Goal: Task Accomplishment & Management: Complete application form

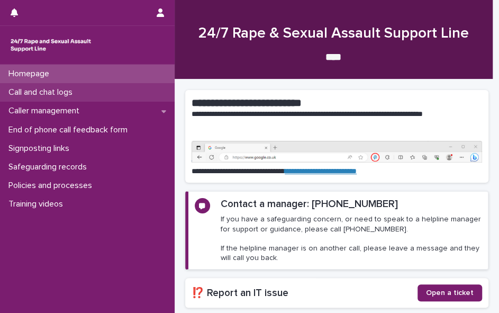
click at [47, 88] on p "Call and chat logs" at bounding box center [42, 92] width 77 height 10
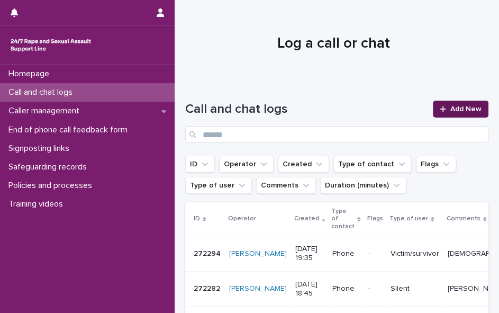
click at [450, 106] on span "Add New" at bounding box center [465, 108] width 31 height 7
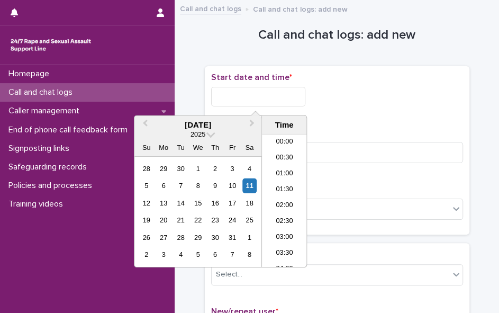
click at [242, 99] on input "text" at bounding box center [258, 97] width 94 height 20
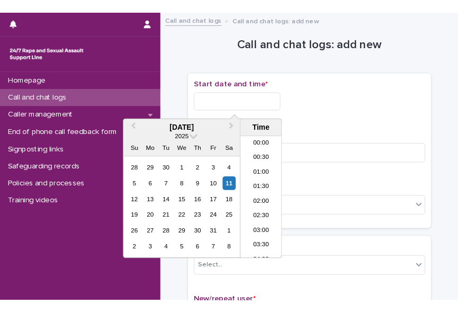
scroll to position [560, 0]
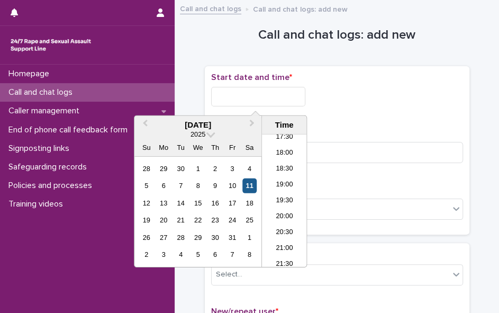
click at [248, 181] on div "11" at bounding box center [249, 185] width 14 height 14
click at [280, 210] on li "20:00" at bounding box center [284, 217] width 45 height 16
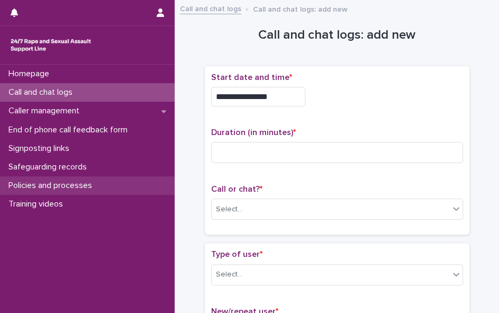
type input "**********"
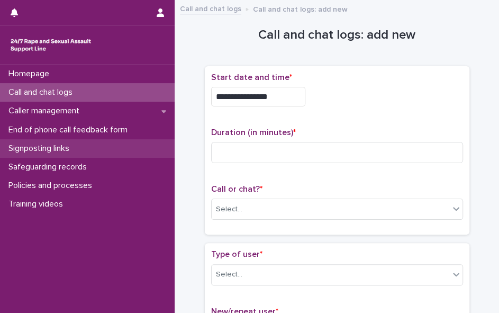
click at [0, 141] on div "Signposting links" at bounding box center [87, 148] width 175 height 19
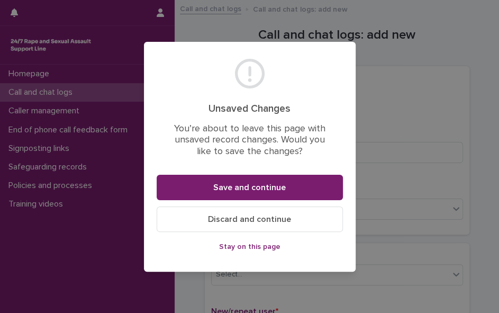
click at [222, 249] on span "Stay on this page" at bounding box center [249, 246] width 61 height 7
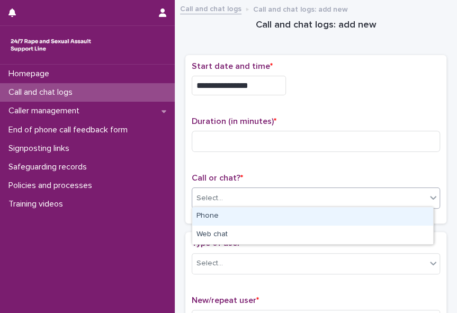
click at [215, 197] on div "Select..." at bounding box center [209, 198] width 26 height 11
click at [214, 220] on div "Phone" at bounding box center [312, 216] width 241 height 19
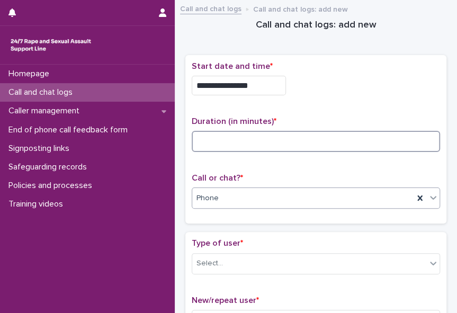
click at [207, 140] on input at bounding box center [316, 141] width 248 height 21
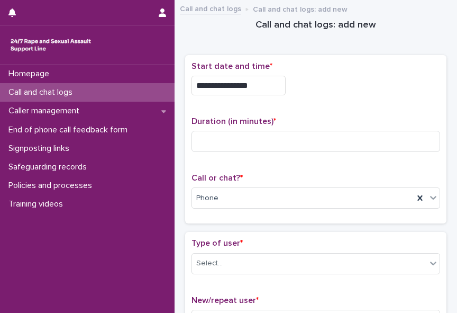
click at [84, 272] on div "Homepage Call and chat logs Caller management End of phone call feedback form S…" at bounding box center [87, 189] width 175 height 248
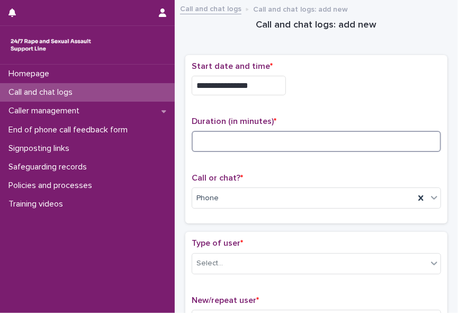
click at [224, 146] on input at bounding box center [316, 141] width 249 height 21
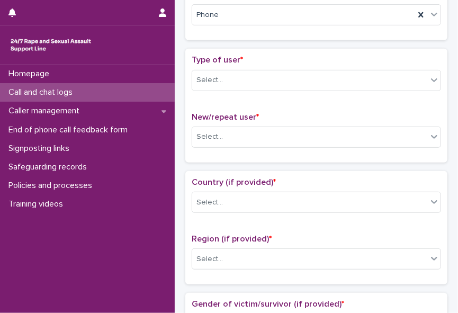
scroll to position [201, 0]
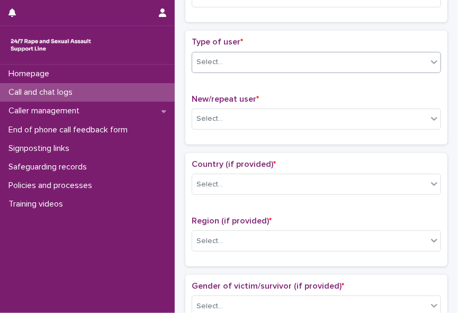
type input "*"
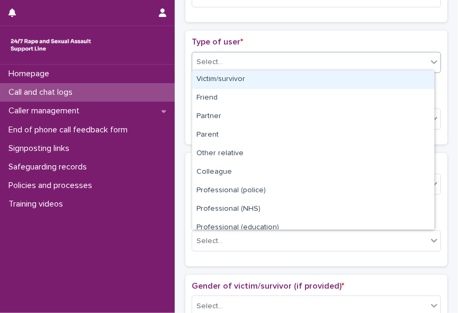
click at [429, 60] on icon at bounding box center [434, 62] width 11 height 11
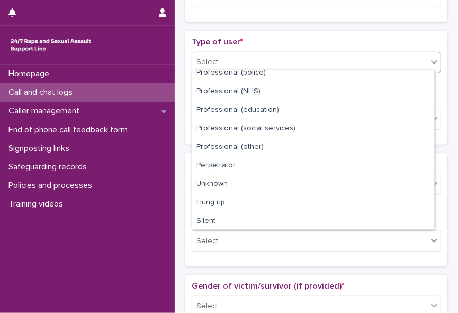
scroll to position [119, 0]
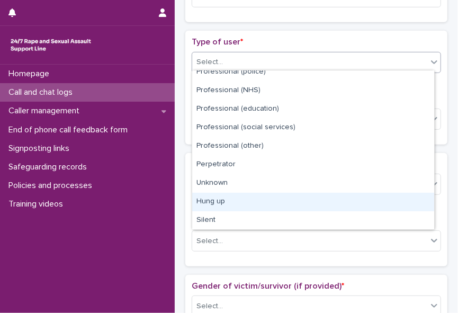
click at [420, 193] on div "Hung up" at bounding box center [313, 202] width 242 height 19
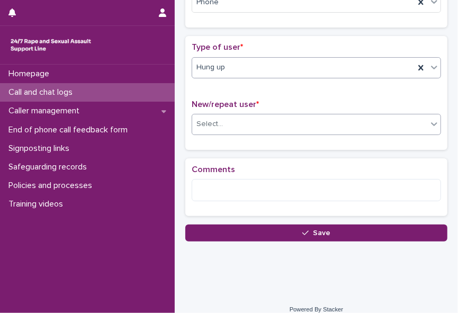
scroll to position [201, 0]
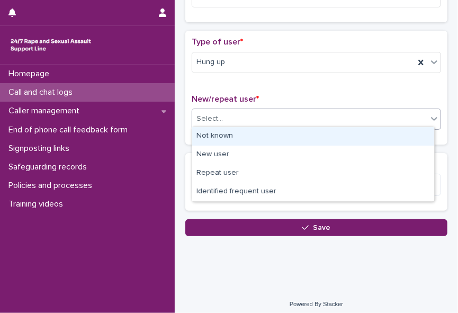
click at [419, 116] on div "Select..." at bounding box center [309, 118] width 235 height 17
click at [412, 135] on div "Not known" at bounding box center [313, 136] width 242 height 19
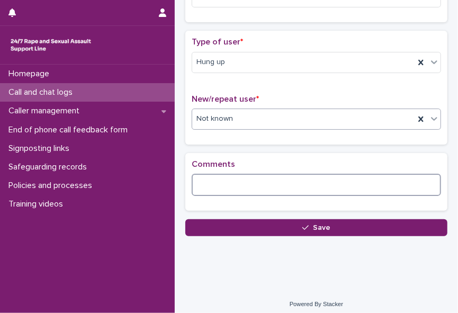
click at [292, 180] on textarea at bounding box center [316, 185] width 249 height 22
drag, startPoint x: 199, startPoint y: 185, endPoint x: 334, endPoint y: 185, distance: 135.5
click at [334, 185] on textarea "**********" at bounding box center [313, 185] width 243 height 22
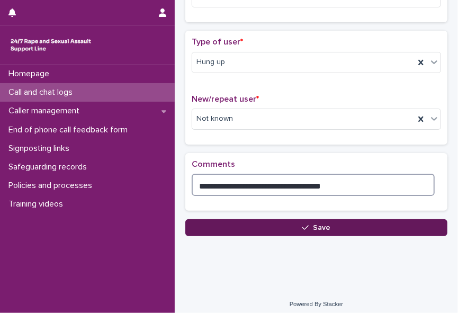
type textarea "**********"
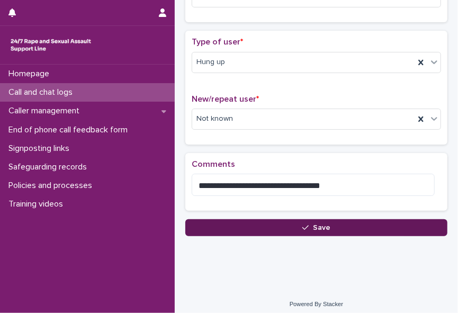
click at [291, 228] on button "Save" at bounding box center [316, 227] width 262 height 17
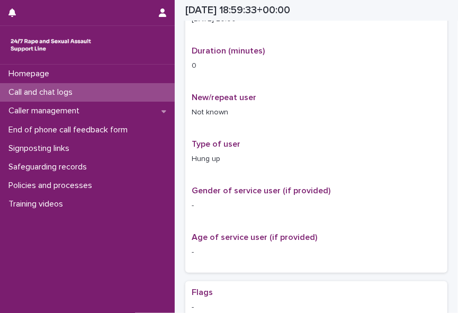
scroll to position [213, 0]
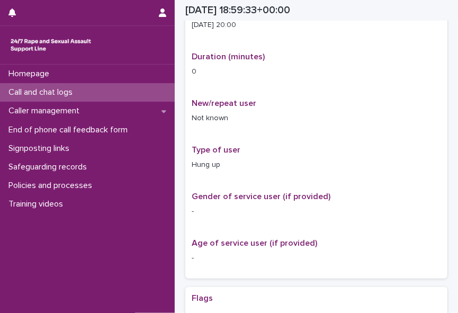
click at [89, 91] on div "Call and chat logs" at bounding box center [87, 92] width 175 height 19
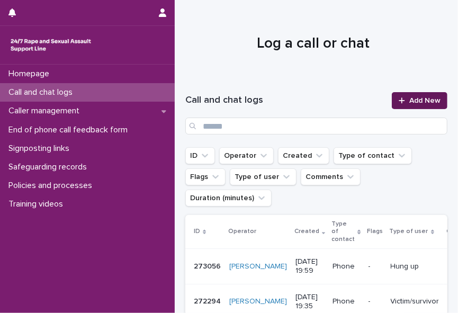
click at [400, 97] on div at bounding box center [403, 100] width 11 height 7
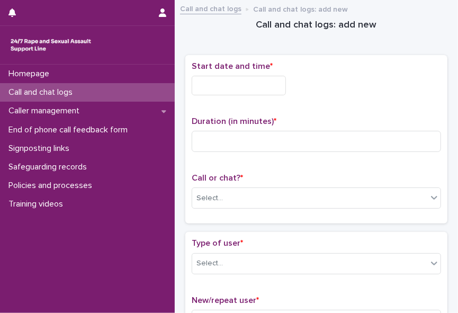
click at [221, 83] on input "text" at bounding box center [239, 86] width 94 height 20
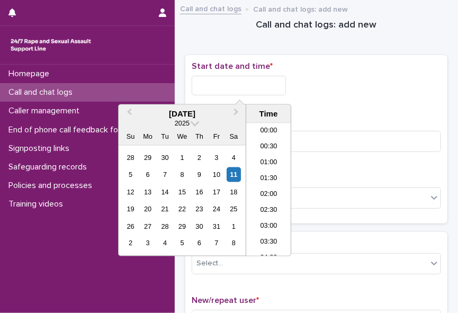
scroll to position [576, 0]
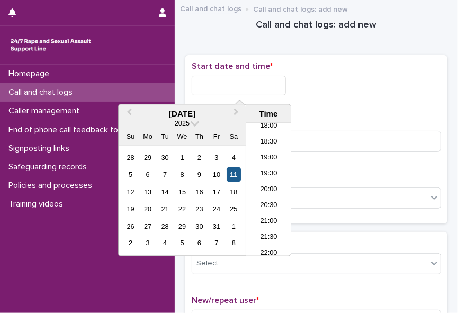
click at [233, 175] on div "11" at bounding box center [234, 174] width 14 height 14
click at [268, 186] on li "20:00" at bounding box center [268, 190] width 45 height 16
type input "**********"
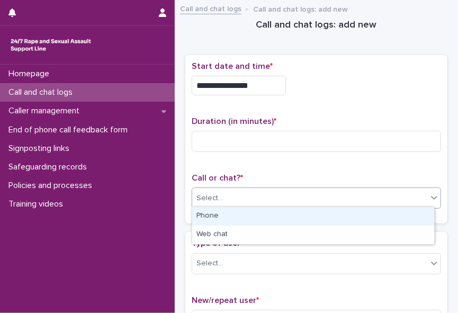
click at [258, 193] on div "Select..." at bounding box center [309, 197] width 235 height 17
click at [241, 218] on div "Phone" at bounding box center [313, 216] width 242 height 19
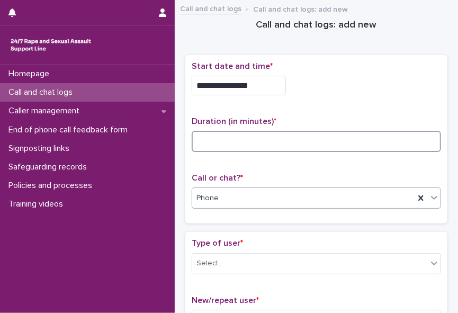
click at [197, 140] on input at bounding box center [316, 141] width 249 height 21
click at [201, 135] on input at bounding box center [316, 141] width 249 height 21
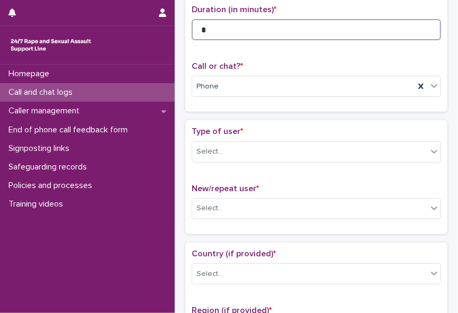
scroll to position [130, 0]
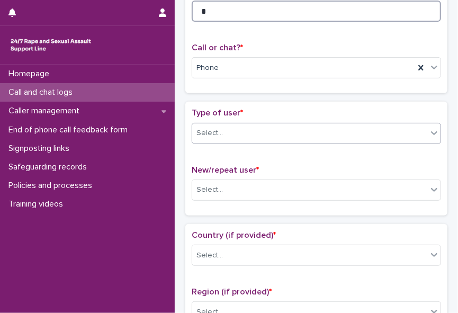
type input "*"
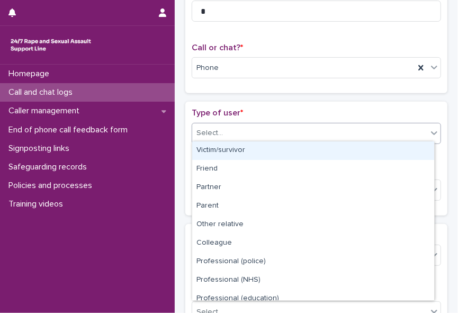
click at [409, 124] on div "Select..." at bounding box center [309, 132] width 235 height 17
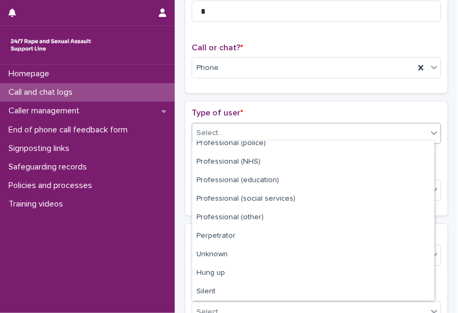
scroll to position [119, 0]
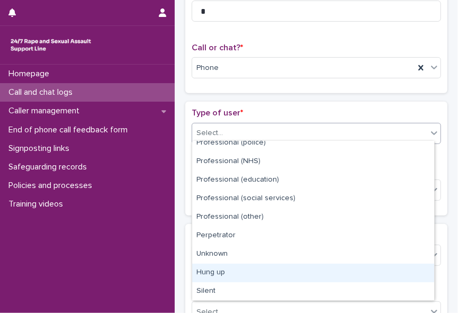
click at [377, 276] on div "Hung up" at bounding box center [313, 273] width 242 height 19
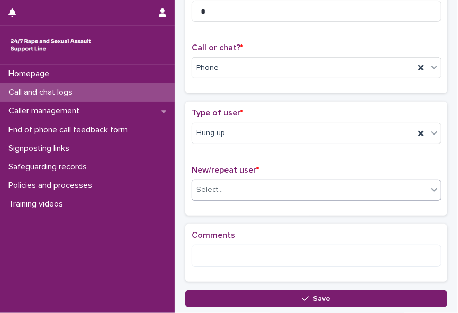
click at [248, 183] on div "Select..." at bounding box center [309, 189] width 235 height 17
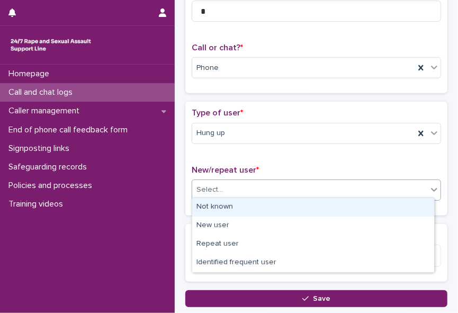
click at [240, 203] on div "Not known" at bounding box center [313, 207] width 242 height 19
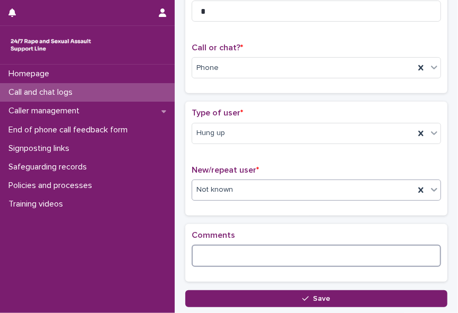
click at [212, 251] on textarea at bounding box center [316, 255] width 249 height 22
paste textarea "**********"
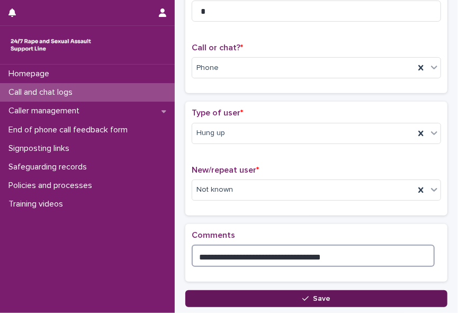
type textarea "**********"
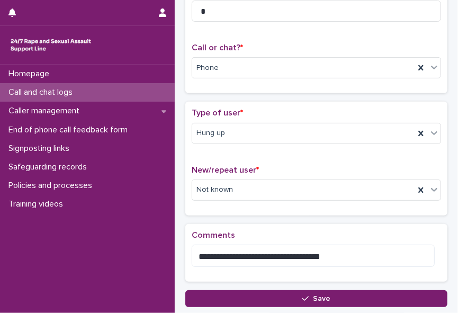
drag, startPoint x: 315, startPoint y: 295, endPoint x: 302, endPoint y: 295, distance: 13.8
click at [302, 295] on icon "button" at bounding box center [305, 298] width 6 height 7
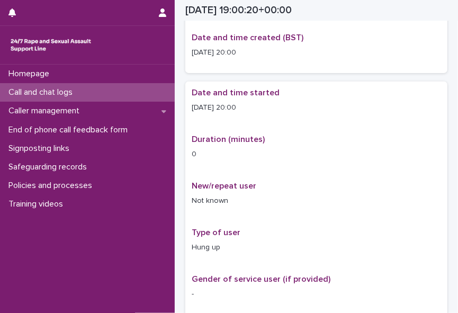
scroll to position [136, 0]
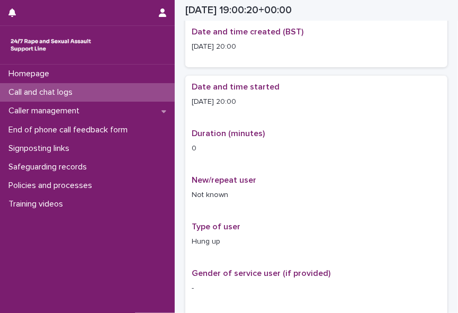
click at [69, 94] on p "Call and chat logs" at bounding box center [42, 92] width 77 height 10
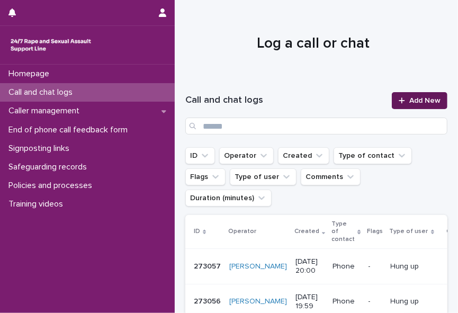
click at [419, 101] on span "Add New" at bounding box center [424, 100] width 31 height 7
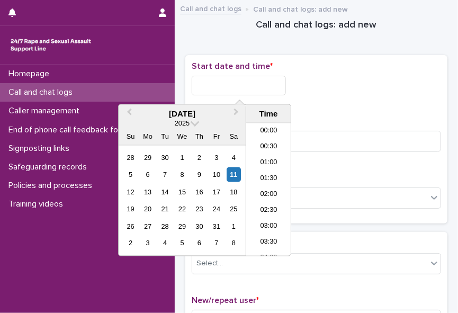
click at [212, 79] on input "text" at bounding box center [239, 86] width 94 height 20
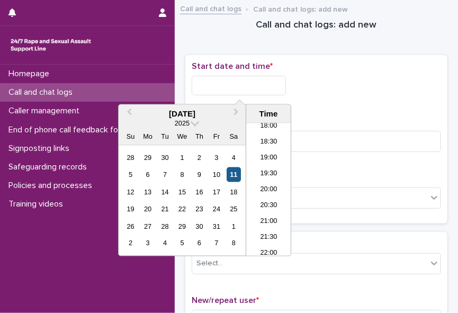
click at [238, 171] on div "11" at bounding box center [234, 174] width 14 height 14
click at [267, 186] on li "20:00" at bounding box center [268, 190] width 45 height 16
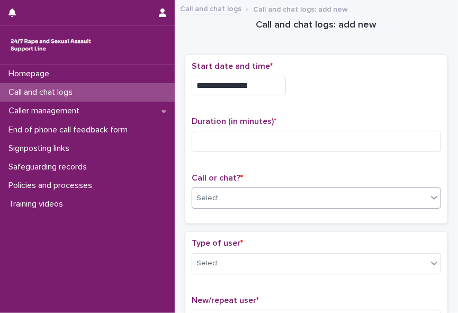
click at [262, 193] on div "Select..." at bounding box center [309, 197] width 235 height 17
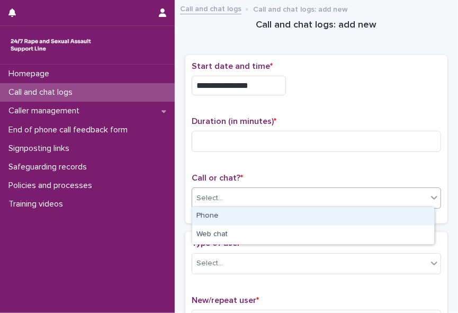
click at [248, 210] on div "Phone" at bounding box center [313, 216] width 242 height 19
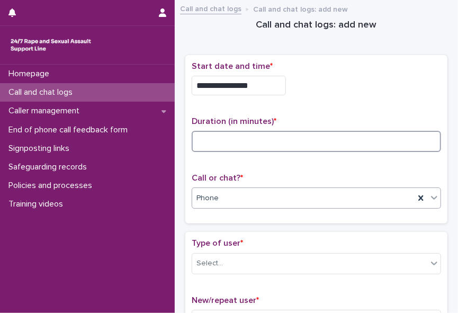
click at [210, 134] on input at bounding box center [316, 141] width 249 height 21
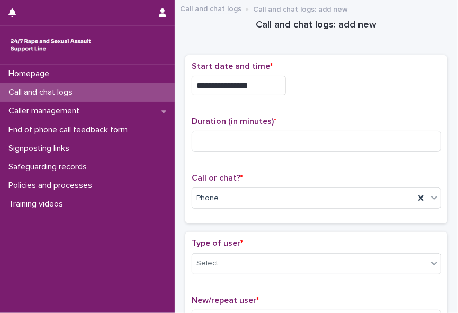
click at [258, 88] on input "**********" at bounding box center [239, 86] width 94 height 20
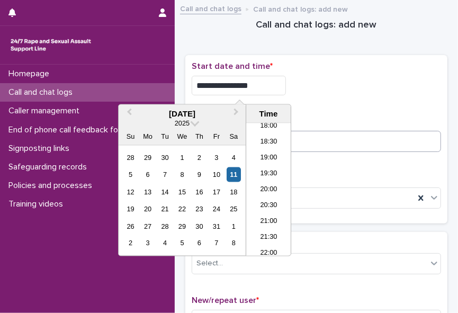
type input "**********"
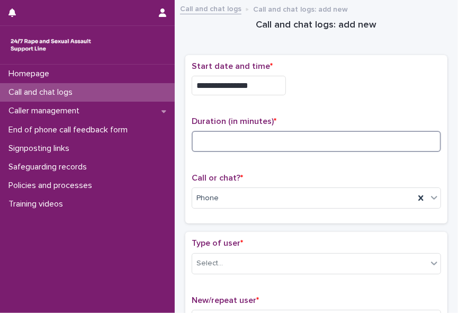
click at [313, 135] on input at bounding box center [316, 141] width 249 height 21
click at [202, 134] on input at bounding box center [316, 141] width 249 height 21
click at [202, 147] on input at bounding box center [316, 141] width 249 height 21
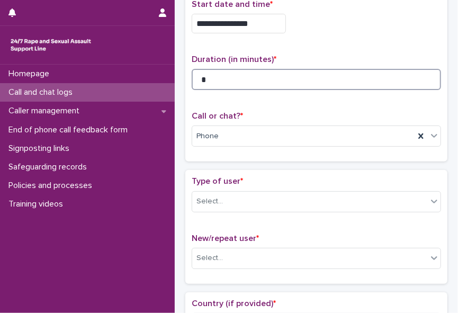
scroll to position [26, 0]
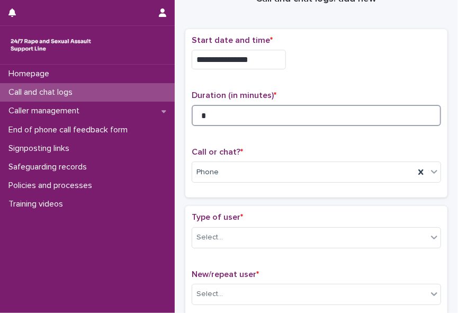
type input "*"
click at [241, 121] on input "*" at bounding box center [316, 115] width 249 height 21
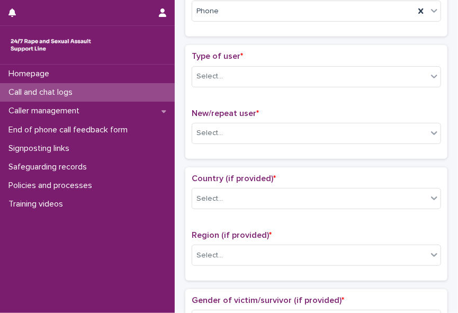
scroll to position [196, 0]
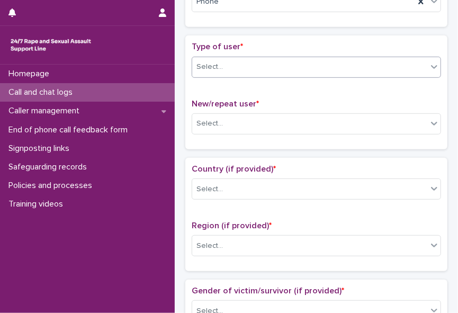
type input "*"
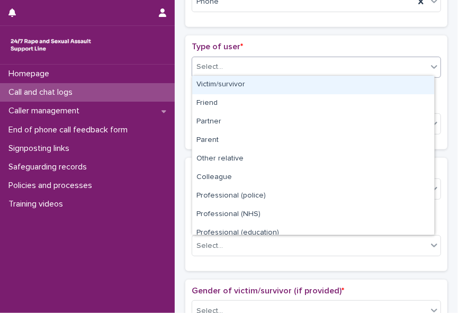
click at [429, 62] on icon at bounding box center [434, 66] width 11 height 11
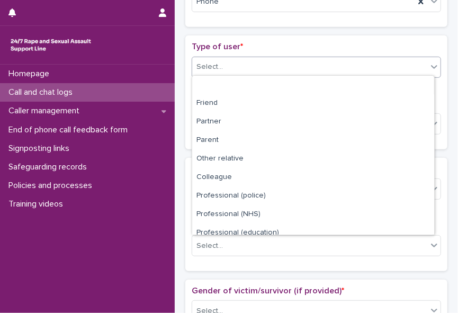
scroll to position [119, 0]
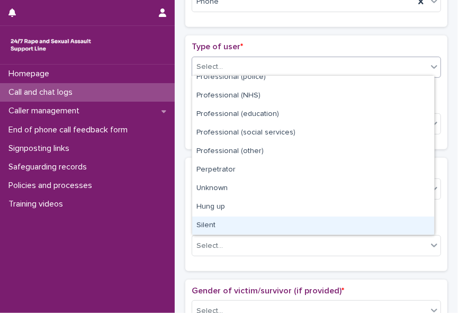
click at [412, 220] on div "Silent" at bounding box center [313, 225] width 242 height 19
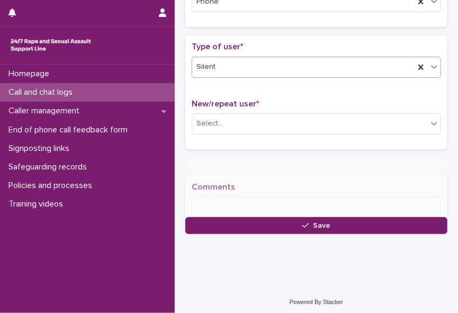
scroll to position [196, 0]
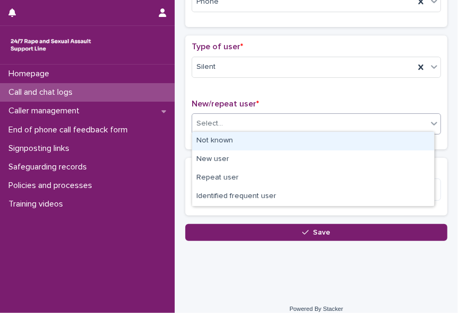
click at [275, 123] on div "Select..." at bounding box center [309, 123] width 235 height 17
click at [265, 142] on div "Not known" at bounding box center [313, 141] width 242 height 19
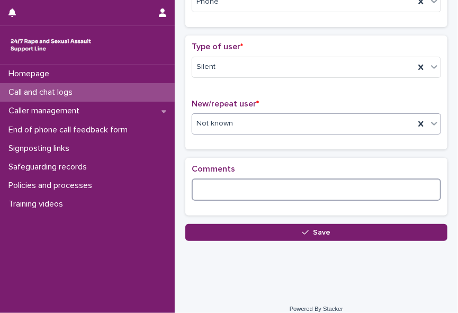
click at [238, 185] on textarea at bounding box center [316, 189] width 249 height 22
type textarea "**********"
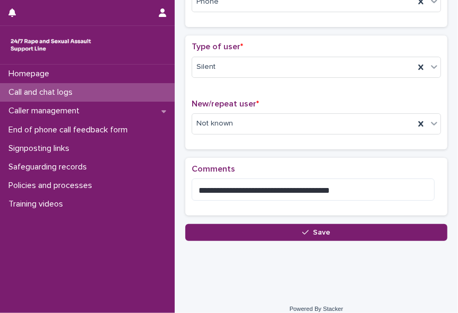
click at [313, 239] on div "**********" at bounding box center [316, 38] width 273 height 457
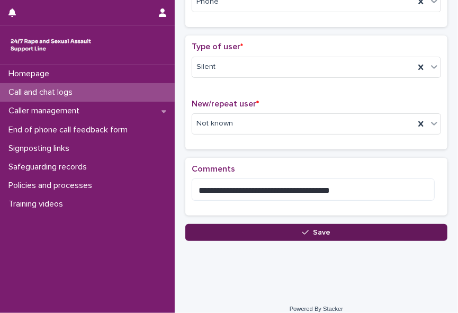
click at [313, 233] on span "Save" at bounding box center [321, 232] width 17 height 7
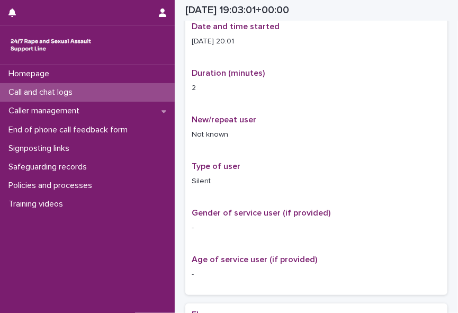
scroll to position [202, 0]
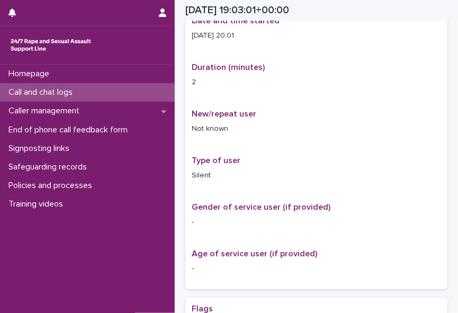
click at [86, 87] on div "Call and chat logs" at bounding box center [87, 92] width 175 height 19
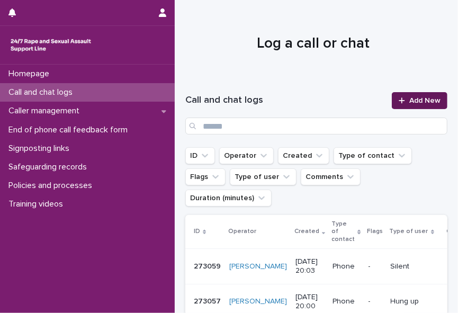
click at [409, 99] on span "Add New" at bounding box center [424, 100] width 31 height 7
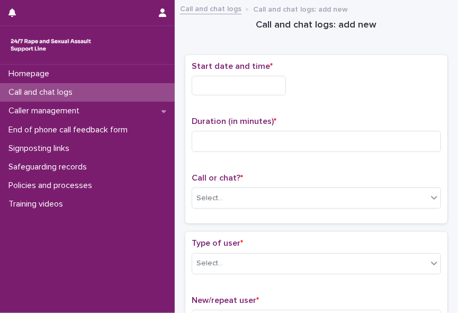
click at [229, 81] on input "text" at bounding box center [239, 86] width 94 height 20
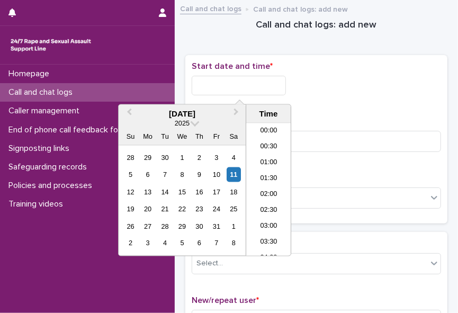
scroll to position [576, 0]
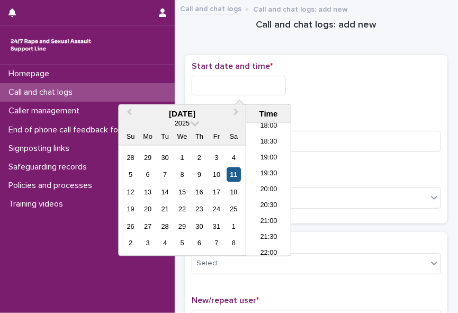
click at [232, 175] on div "11" at bounding box center [234, 174] width 14 height 14
click at [273, 185] on li "20:00" at bounding box center [268, 190] width 45 height 16
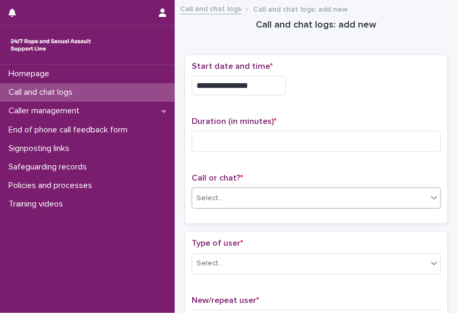
click at [262, 189] on div "Select..." at bounding box center [309, 197] width 235 height 17
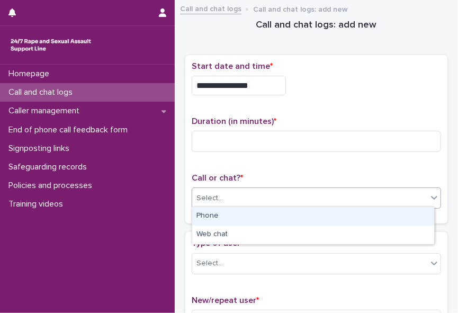
click at [243, 214] on div "Phone" at bounding box center [313, 216] width 242 height 19
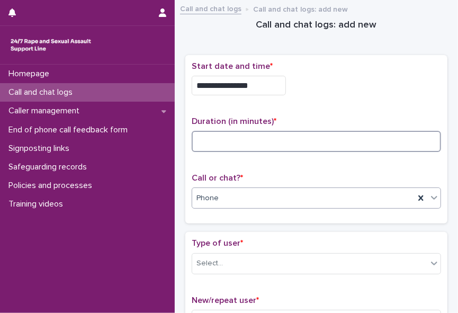
click at [207, 134] on input at bounding box center [316, 141] width 249 height 21
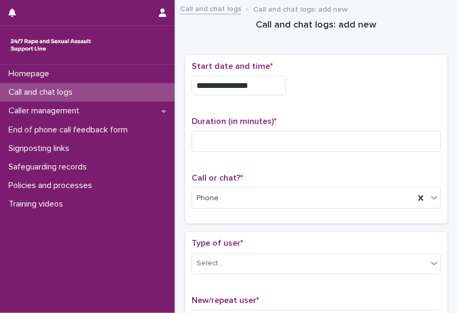
click at [265, 83] on input "**********" at bounding box center [239, 86] width 94 height 20
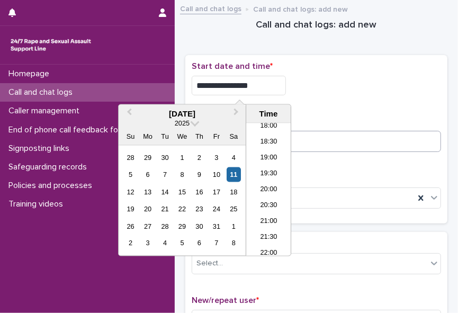
type input "**********"
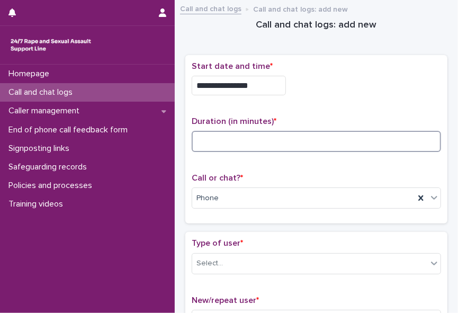
click at [356, 141] on input at bounding box center [316, 141] width 249 height 21
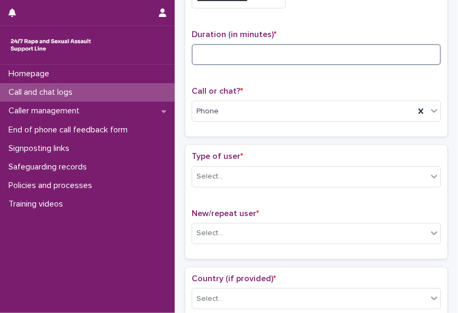
scroll to position [93, 0]
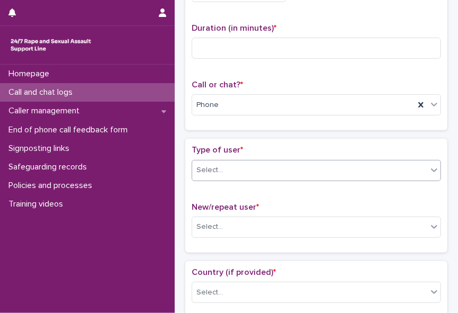
click at [429, 170] on icon at bounding box center [434, 170] width 11 height 11
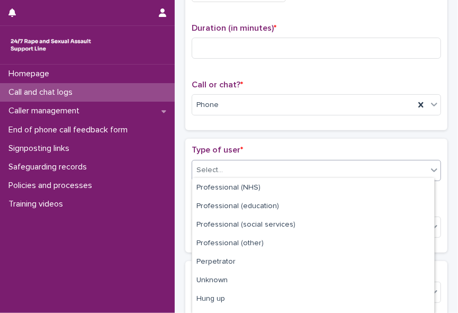
scroll to position [143, 0]
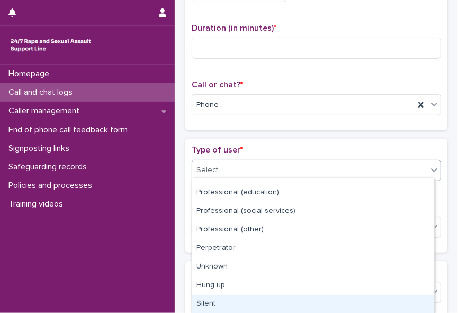
click at [384, 295] on div "Silent" at bounding box center [313, 304] width 242 height 19
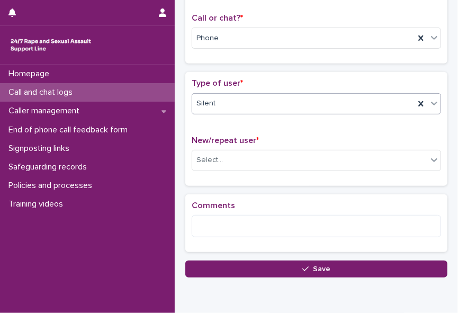
scroll to position [165, 0]
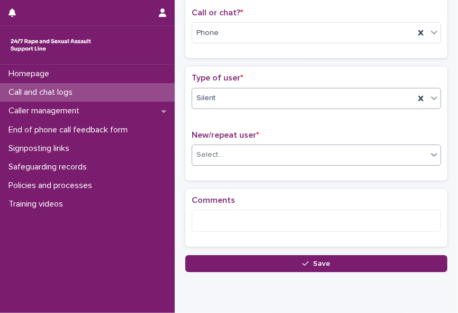
click at [225, 148] on div "Select..." at bounding box center [309, 154] width 235 height 17
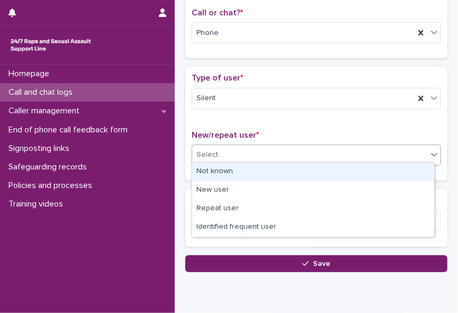
click at [223, 167] on div "Not known" at bounding box center [313, 171] width 242 height 19
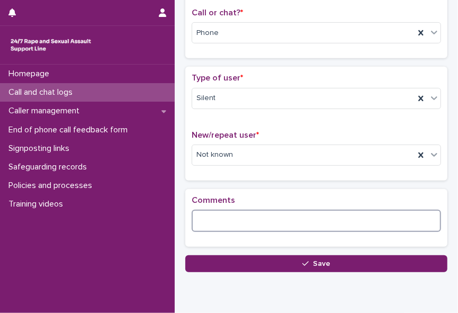
click at [209, 219] on textarea at bounding box center [316, 221] width 249 height 22
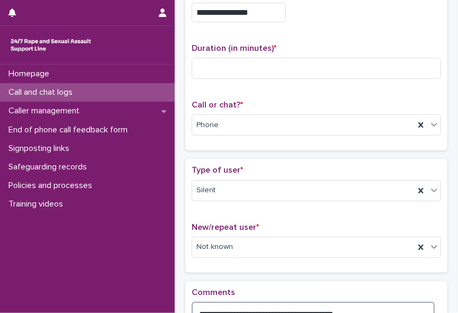
scroll to position [0, 0]
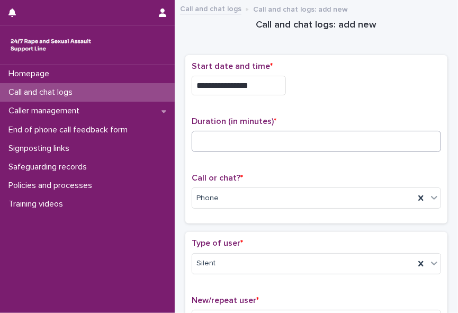
type textarea "**********"
click at [210, 135] on input at bounding box center [316, 141] width 249 height 21
click at [225, 132] on input at bounding box center [316, 141] width 249 height 21
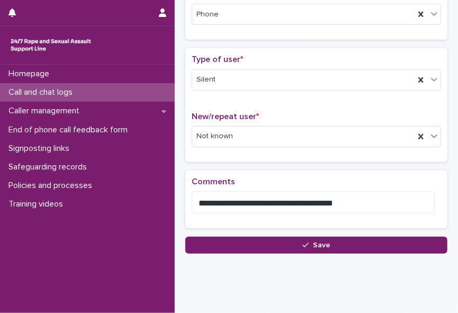
scroll to position [185, 0]
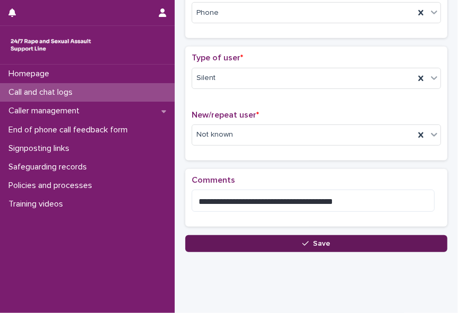
type input "*"
click at [333, 238] on button "Save" at bounding box center [316, 243] width 262 height 17
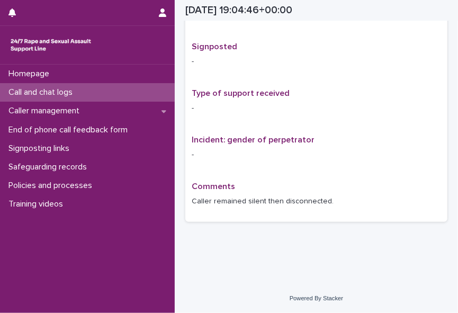
scroll to position [192, 0]
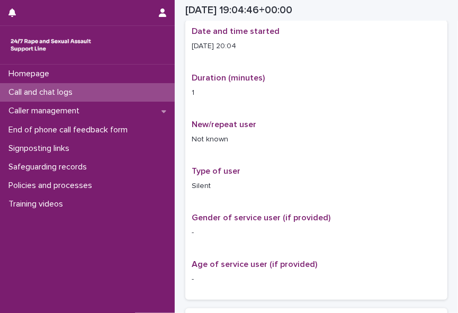
click at [48, 97] on p "Call and chat logs" at bounding box center [42, 92] width 77 height 10
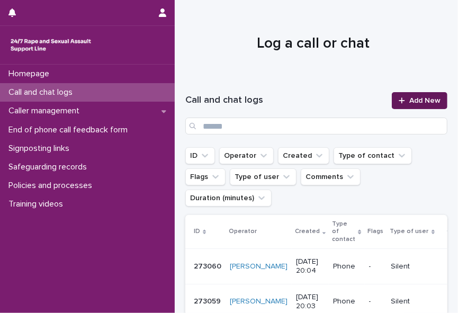
click at [414, 96] on link "Add New" at bounding box center [420, 100] width 56 height 17
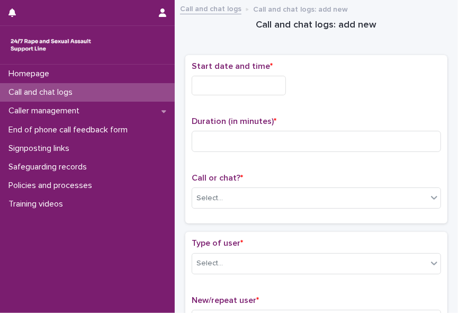
click at [223, 80] on input "text" at bounding box center [239, 86] width 94 height 20
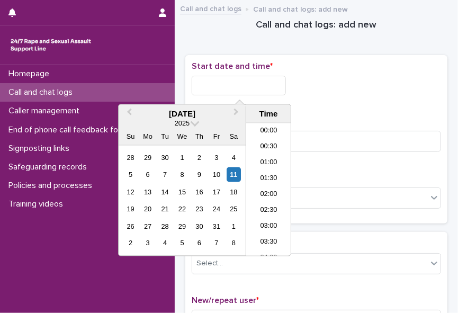
scroll to position [576, 0]
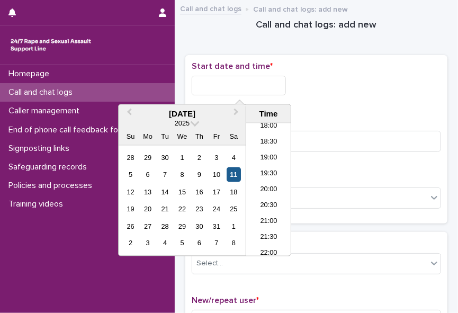
click at [239, 172] on div "11" at bounding box center [234, 174] width 14 height 14
click at [271, 183] on li "20:00" at bounding box center [268, 190] width 45 height 16
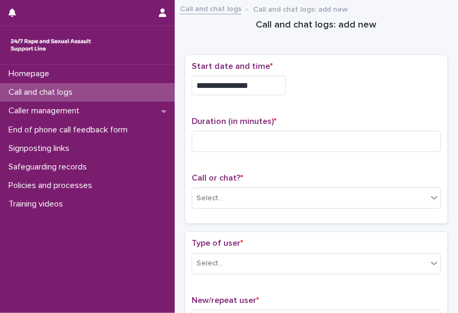
click at [259, 80] on input "**********" at bounding box center [239, 86] width 94 height 20
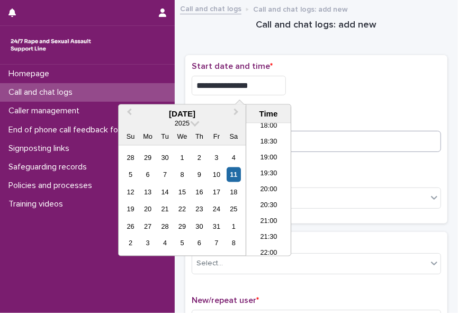
type input "**********"
click at [310, 144] on input at bounding box center [316, 141] width 249 height 21
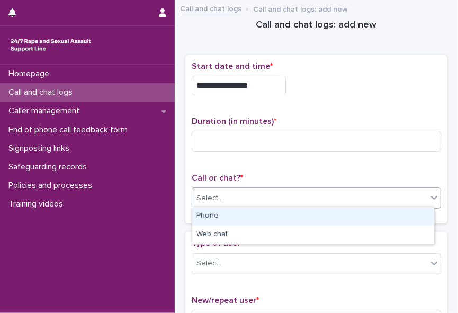
click at [256, 192] on div "Select..." at bounding box center [309, 197] width 235 height 17
click at [230, 220] on div "Phone" at bounding box center [313, 216] width 242 height 19
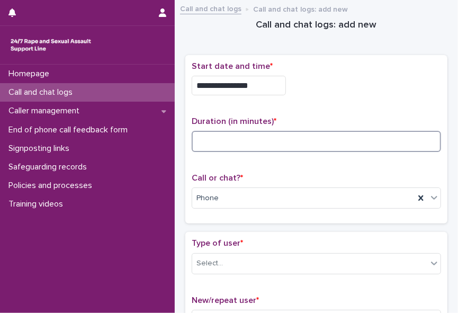
click at [207, 144] on input at bounding box center [316, 141] width 249 height 21
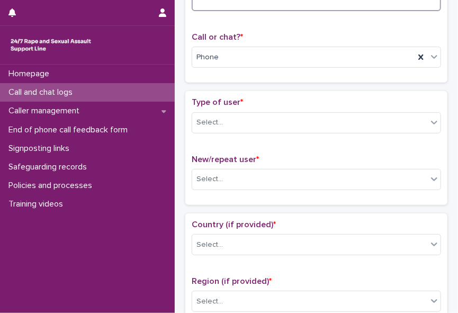
scroll to position [150, 0]
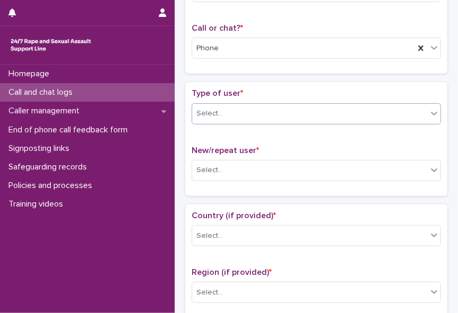
click at [429, 108] on icon at bounding box center [434, 113] width 11 height 11
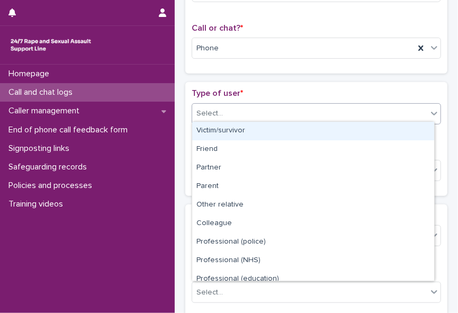
click at [411, 131] on div "Victim/survivor" at bounding box center [313, 131] width 242 height 19
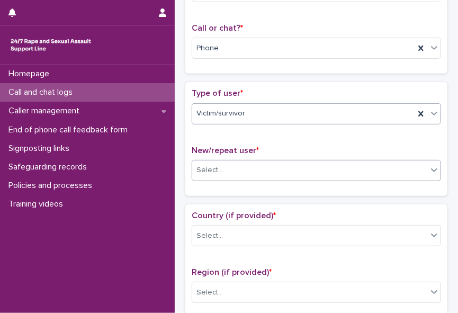
click at [429, 165] on icon at bounding box center [434, 170] width 11 height 11
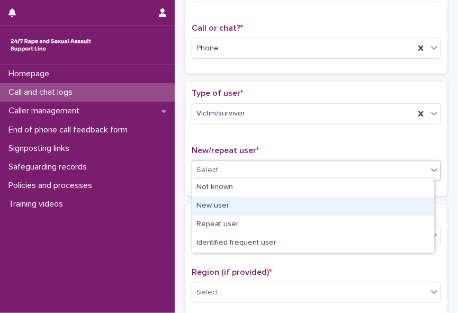
click at [410, 200] on div "New user" at bounding box center [313, 206] width 242 height 19
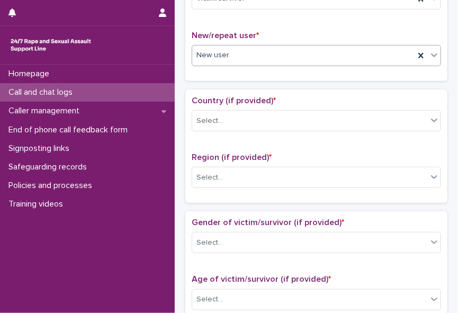
scroll to position [266, 0]
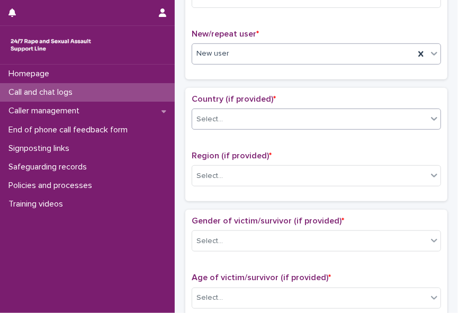
click at [429, 117] on icon at bounding box center [434, 118] width 11 height 11
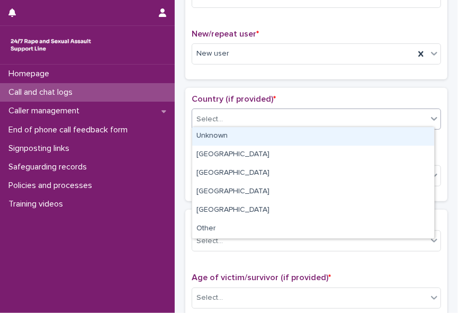
click at [401, 139] on div "Unknown" at bounding box center [313, 136] width 242 height 19
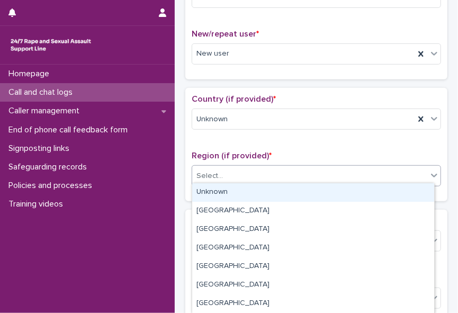
click at [383, 168] on div "Select..." at bounding box center [309, 175] width 235 height 17
click at [365, 190] on div "Unknown" at bounding box center [313, 192] width 242 height 19
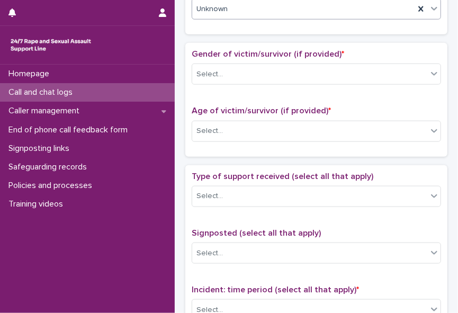
scroll to position [440, 0]
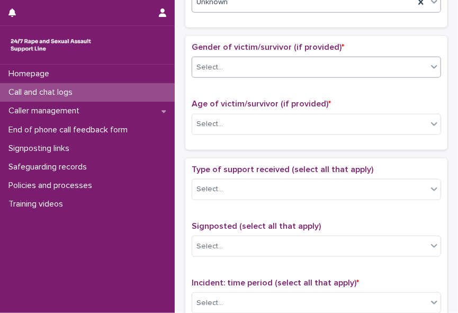
click at [429, 65] on icon at bounding box center [434, 66] width 11 height 11
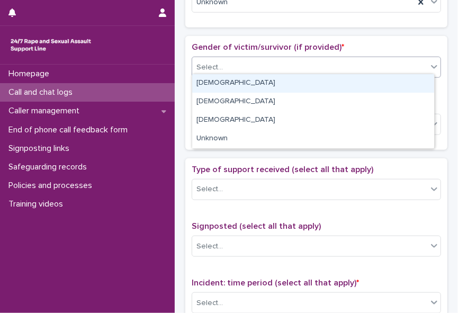
click at [407, 82] on div "Female" at bounding box center [313, 83] width 242 height 19
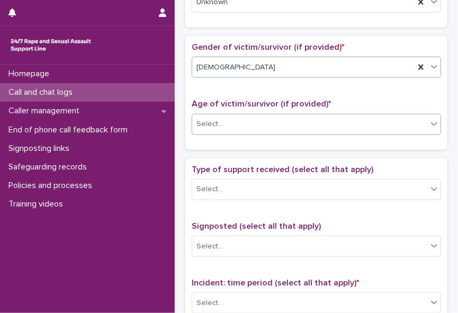
click at [360, 116] on div "Select..." at bounding box center [309, 123] width 235 height 17
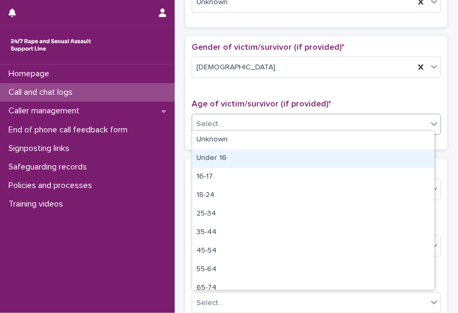
click at [292, 154] on div "Under 16" at bounding box center [313, 158] width 242 height 19
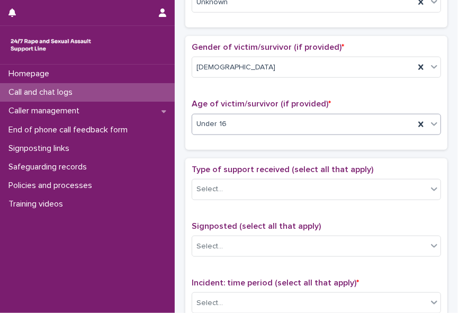
click at [256, 123] on div "Under 16" at bounding box center [303, 123] width 222 height 17
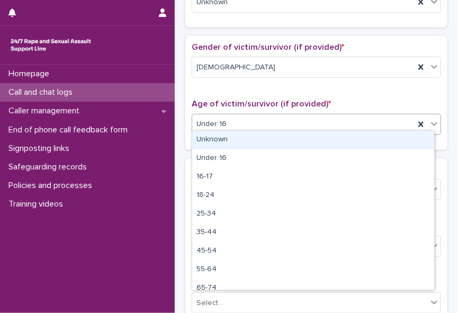
click at [241, 139] on div "Unknown" at bounding box center [313, 140] width 242 height 19
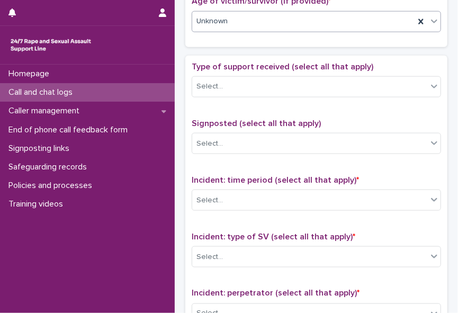
scroll to position [545, 0]
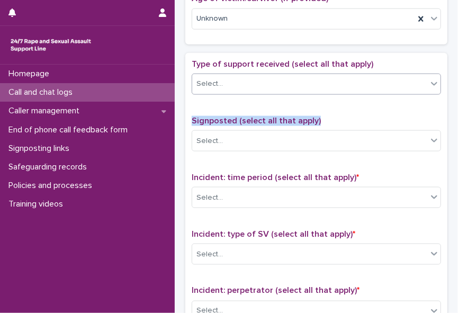
drag, startPoint x: 445, startPoint y: 111, endPoint x: 425, endPoint y: 78, distance: 38.2
click at [425, 78] on div "**********" at bounding box center [316, 10] width 273 height 1099
click at [431, 82] on icon at bounding box center [434, 84] width 6 height 4
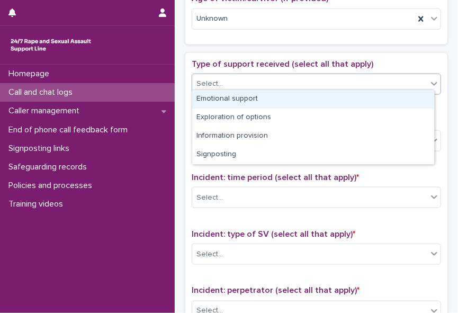
click at [397, 96] on div "Emotional support" at bounding box center [313, 99] width 242 height 19
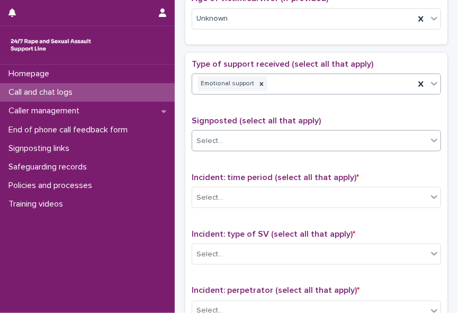
click at [428, 133] on div at bounding box center [434, 140] width 13 height 19
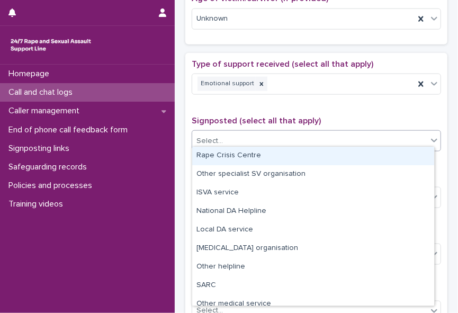
click at [412, 149] on div "Rape Crisis Centre" at bounding box center [313, 156] width 242 height 19
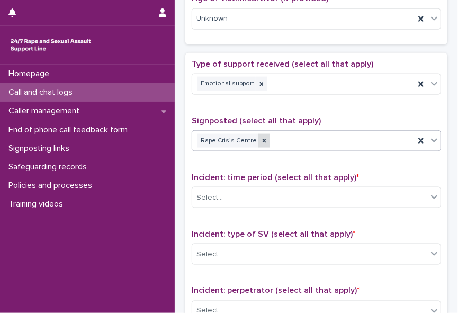
click at [261, 137] on icon at bounding box center [263, 140] width 7 height 7
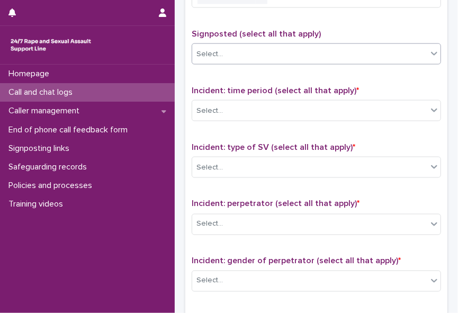
scroll to position [633, 0]
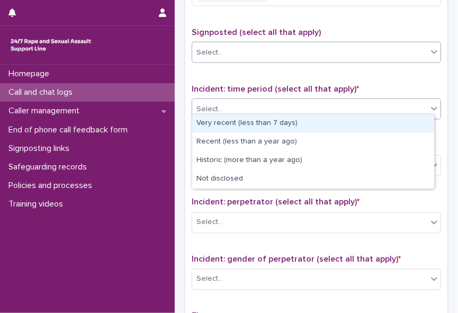
click at [429, 103] on icon at bounding box center [434, 108] width 11 height 11
click at [403, 121] on div "Very recent (less than 7 days)" at bounding box center [313, 123] width 242 height 19
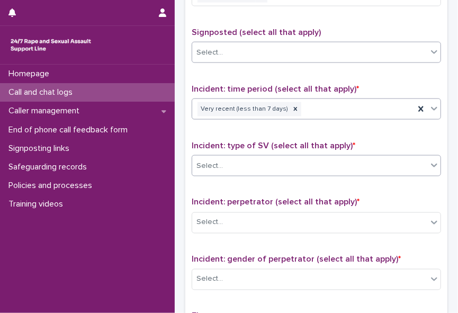
click at [361, 157] on div "Select..." at bounding box center [309, 165] width 235 height 17
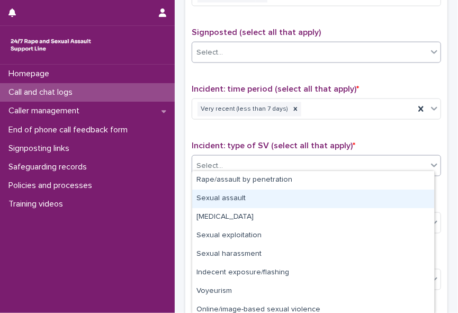
click at [339, 193] on div "Sexual assault" at bounding box center [313, 198] width 242 height 19
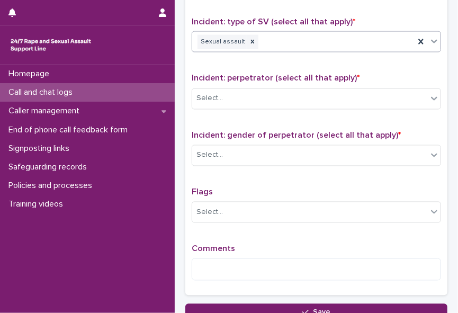
scroll to position [773, 0]
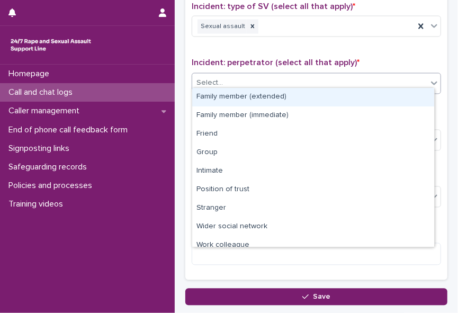
click at [429, 78] on icon at bounding box center [434, 83] width 11 height 11
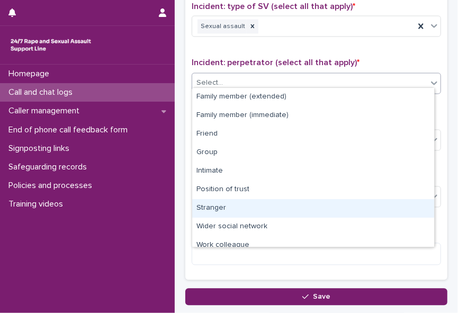
click at [377, 203] on div "Stranger" at bounding box center [313, 208] width 242 height 19
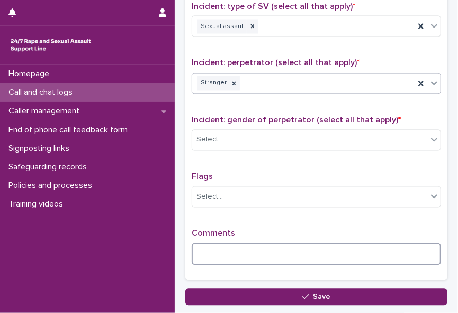
click at [259, 244] on textarea at bounding box center [316, 254] width 249 height 22
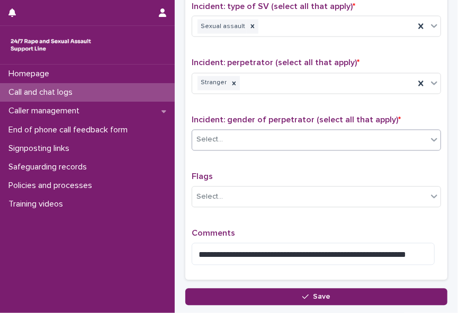
click at [326, 133] on div "Select..." at bounding box center [309, 139] width 235 height 17
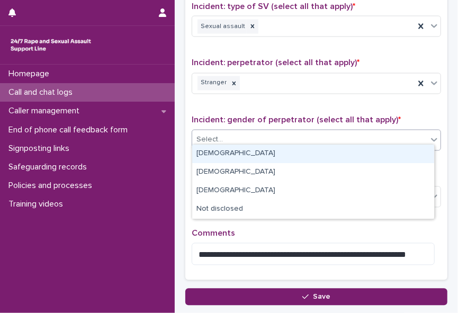
click at [319, 151] on div "Male" at bounding box center [313, 153] width 242 height 19
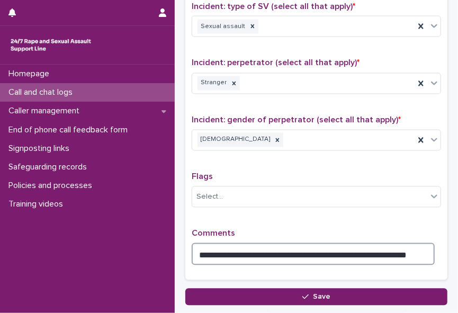
click at [415, 243] on textarea "**********" at bounding box center [313, 254] width 243 height 22
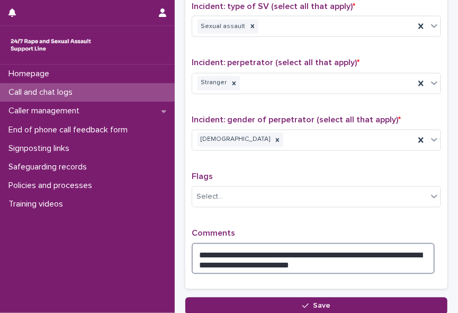
click at [308, 252] on textarea "**********" at bounding box center [313, 258] width 243 height 31
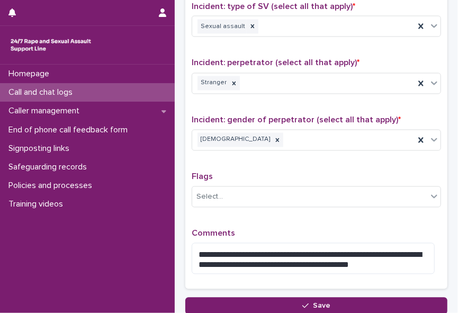
click at [357, 98] on div "**********" at bounding box center [316, 57] width 249 height 451
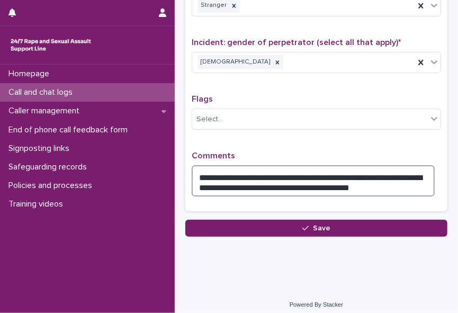
click at [363, 184] on textarea "**********" at bounding box center [313, 180] width 243 height 31
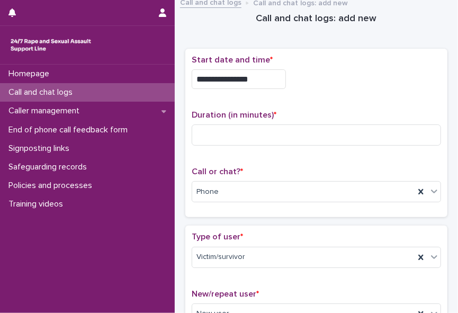
scroll to position [5, 0]
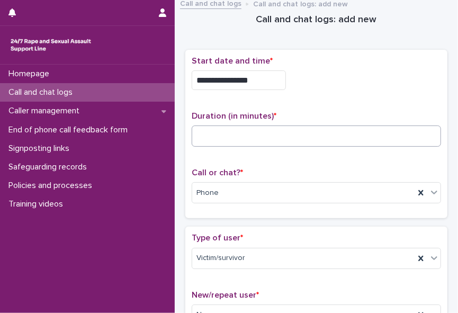
type textarea "**********"
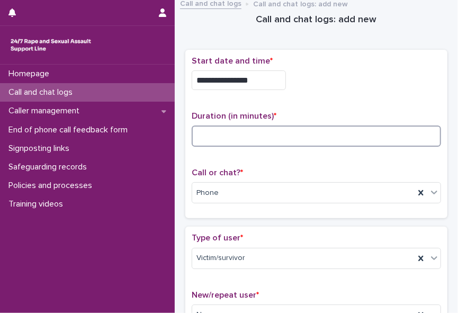
click at [223, 129] on input at bounding box center [316, 135] width 249 height 21
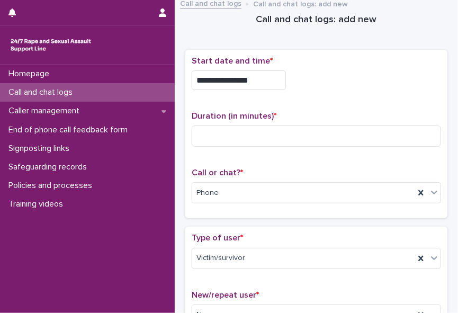
drag, startPoint x: 223, startPoint y: 129, endPoint x: 382, endPoint y: 65, distance: 171.2
click at [382, 65] on p "Start date and time *" at bounding box center [316, 61] width 249 height 10
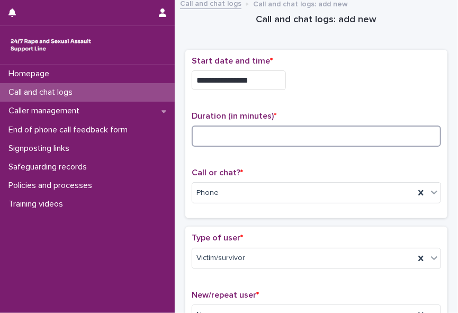
click at [222, 135] on input at bounding box center [316, 135] width 249 height 21
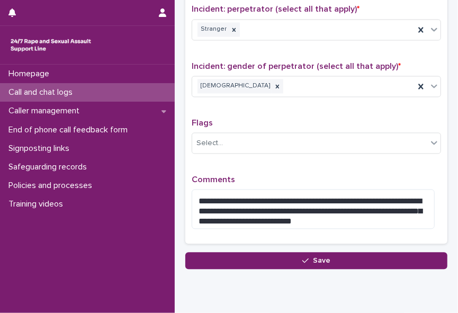
scroll to position [859, 0]
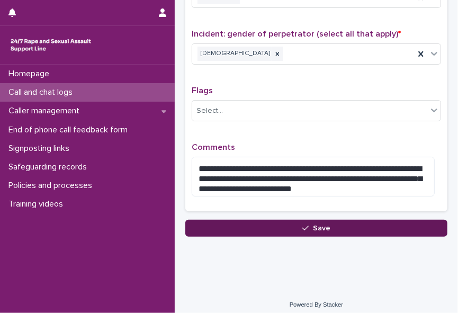
type input "**"
click at [311, 225] on button "Save" at bounding box center [316, 228] width 262 height 17
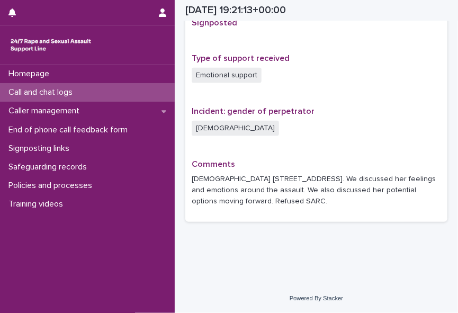
scroll to position [682, 0]
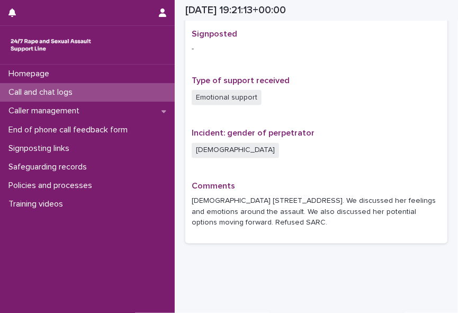
click at [60, 97] on p "Call and chat logs" at bounding box center [42, 92] width 77 height 10
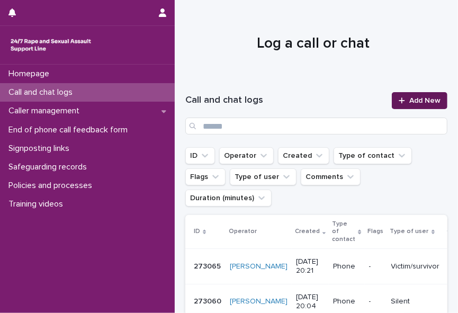
click at [417, 101] on span "Add New" at bounding box center [424, 100] width 31 height 7
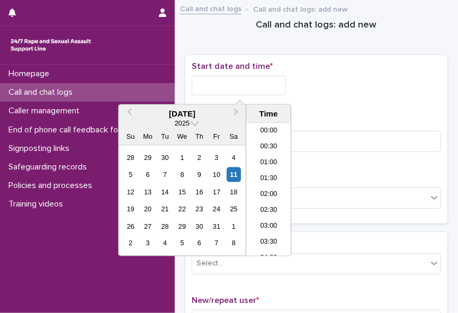
click at [207, 85] on input "text" at bounding box center [239, 86] width 94 height 20
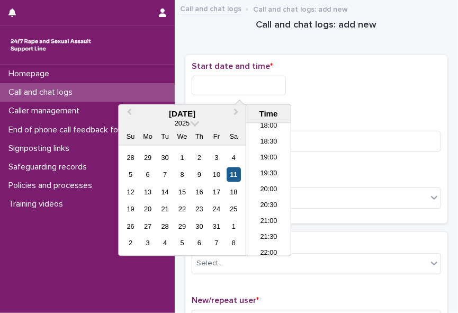
click at [234, 176] on div "11" at bounding box center [234, 174] width 14 height 14
click at [272, 184] on li "20:00" at bounding box center [268, 190] width 45 height 16
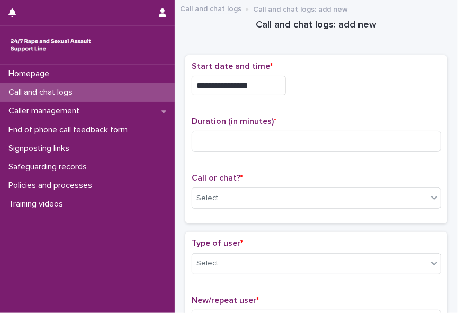
click at [242, 180] on p "Call or chat? *" at bounding box center [316, 178] width 249 height 10
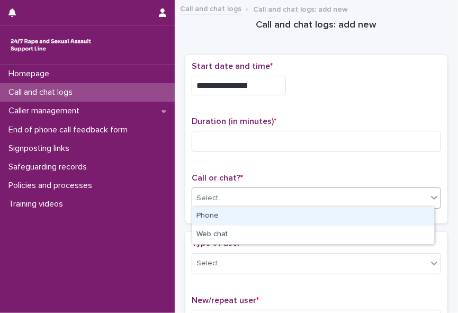
click at [236, 191] on div "Select..." at bounding box center [309, 197] width 235 height 17
click at [223, 214] on div "Phone" at bounding box center [313, 216] width 242 height 19
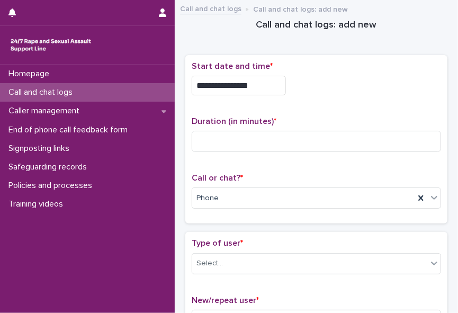
click at [256, 85] on input "**********" at bounding box center [239, 86] width 94 height 20
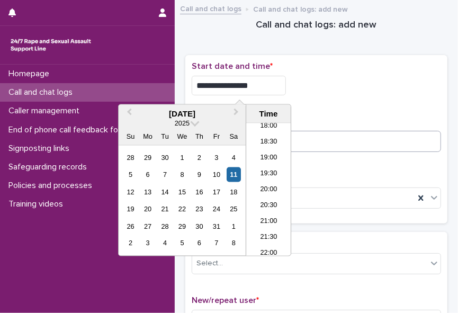
type input "**********"
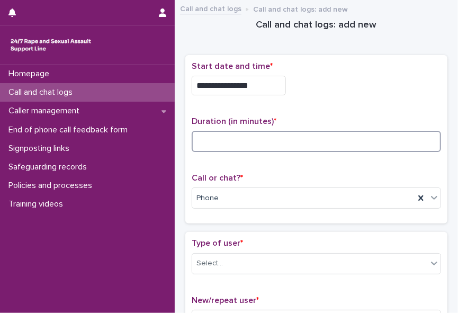
click at [339, 140] on input at bounding box center [316, 141] width 249 height 21
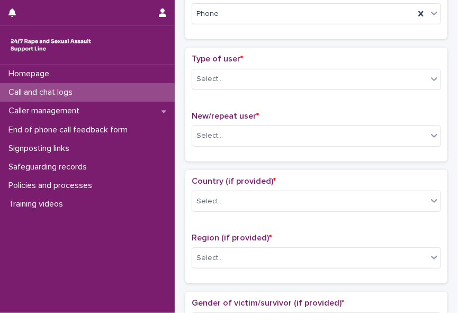
scroll to position [188, 0]
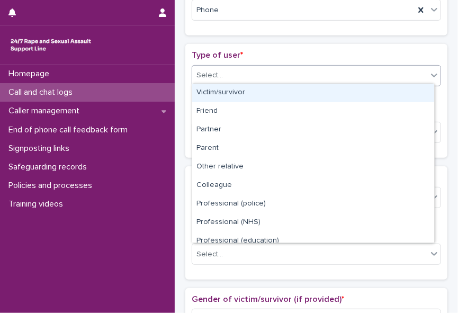
click at [429, 76] on icon at bounding box center [434, 75] width 11 height 11
click at [412, 92] on div "Victim/survivor" at bounding box center [313, 93] width 242 height 19
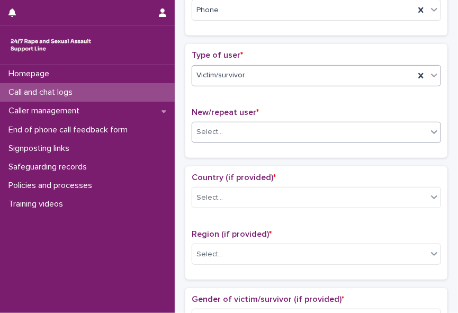
click at [386, 129] on div "Select..." at bounding box center [309, 131] width 235 height 17
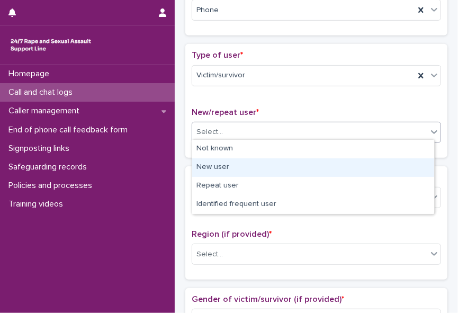
click at [368, 164] on div "New user" at bounding box center [313, 167] width 242 height 19
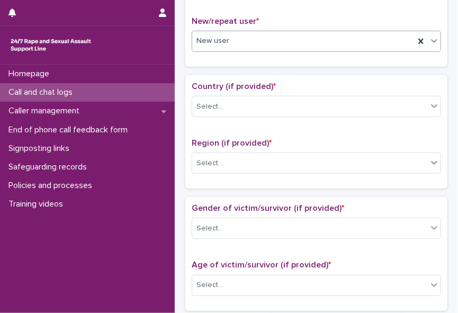
scroll to position [284, 0]
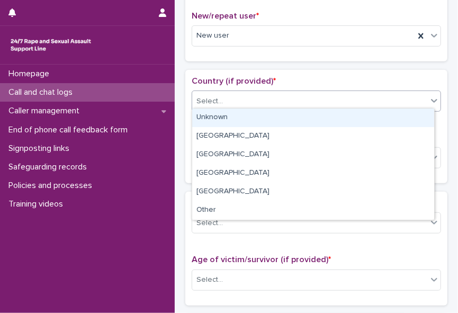
click at [429, 97] on icon at bounding box center [434, 100] width 11 height 11
click at [408, 117] on div "Unknown" at bounding box center [313, 117] width 242 height 19
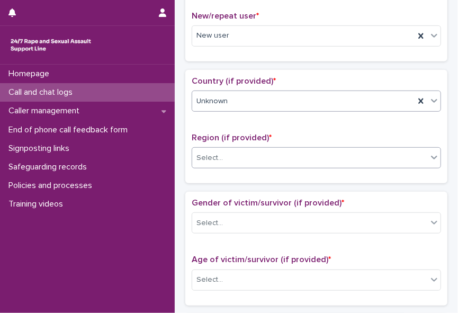
click at [383, 157] on div "Select..." at bounding box center [309, 157] width 235 height 17
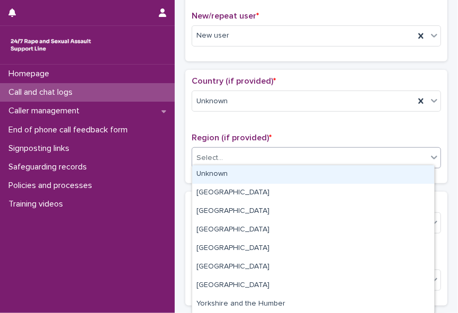
click at [373, 169] on div "Unknown" at bounding box center [313, 174] width 242 height 19
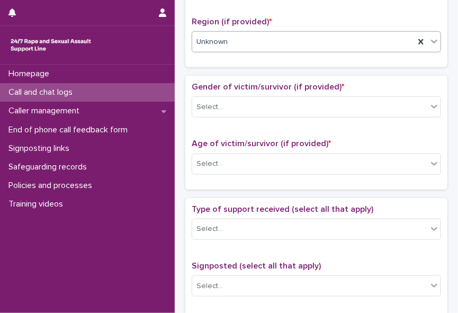
scroll to position [428, 0]
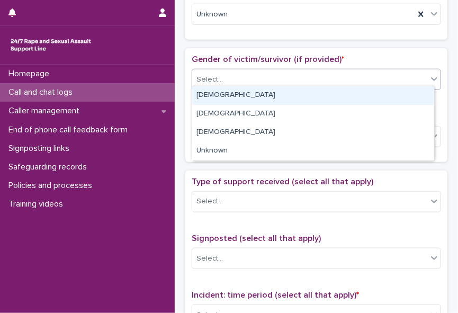
click at [429, 74] on icon at bounding box center [434, 79] width 11 height 11
click at [410, 93] on div "Female" at bounding box center [313, 95] width 242 height 19
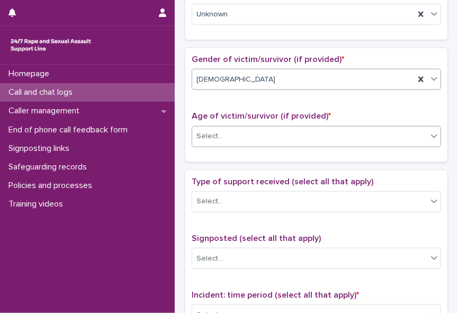
click at [343, 130] on div "Select..." at bounding box center [309, 136] width 235 height 17
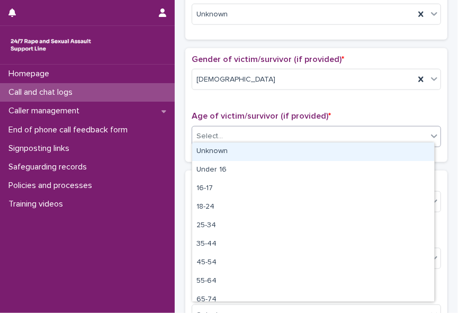
click at [329, 150] on div "Unknown" at bounding box center [313, 151] width 242 height 19
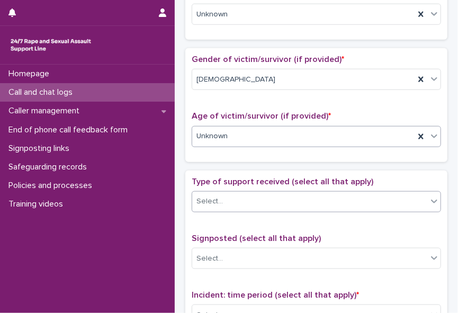
click at [292, 193] on div "Select..." at bounding box center [309, 201] width 235 height 17
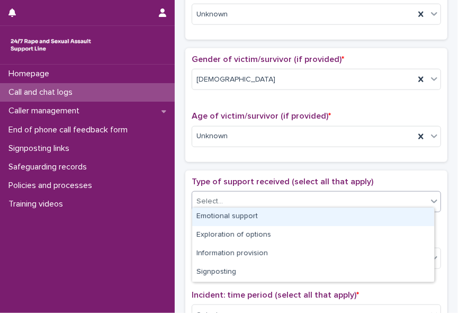
click at [284, 214] on div "Emotional support" at bounding box center [313, 216] width 242 height 19
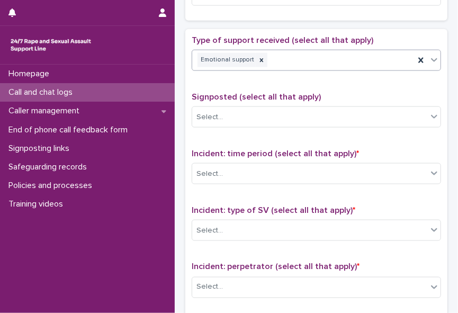
scroll to position [575, 0]
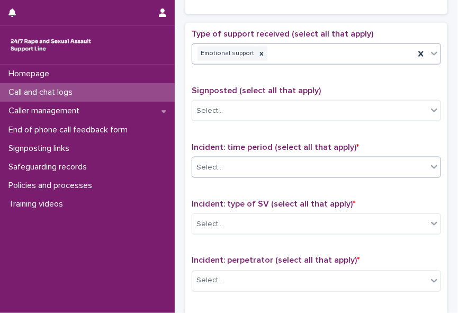
click at [431, 165] on icon at bounding box center [434, 167] width 6 height 4
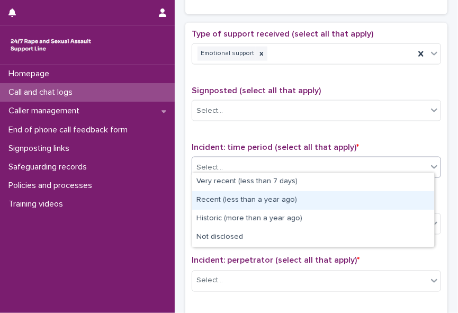
click at [406, 195] on div "Recent (less than a year ago)" at bounding box center [313, 200] width 242 height 19
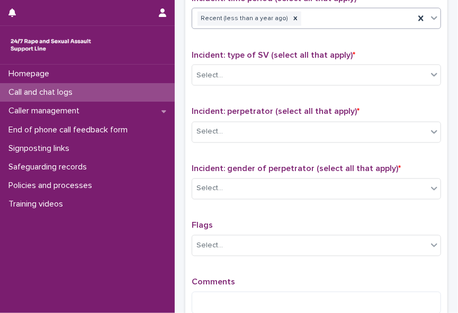
scroll to position [735, 0]
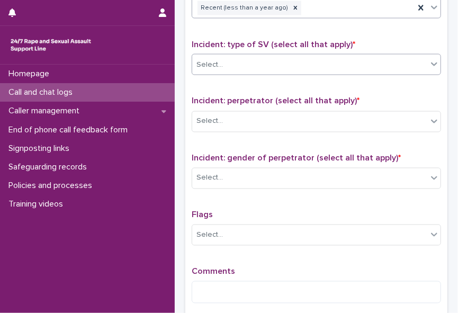
click at [429, 60] on icon at bounding box center [434, 64] width 11 height 11
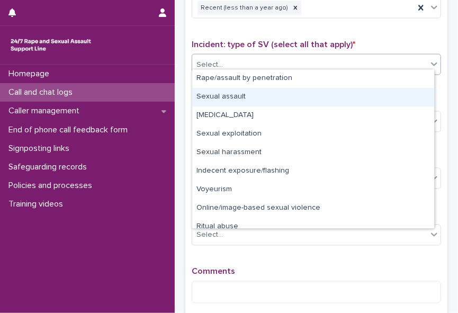
click at [345, 88] on div "Sexual assault" at bounding box center [313, 97] width 242 height 19
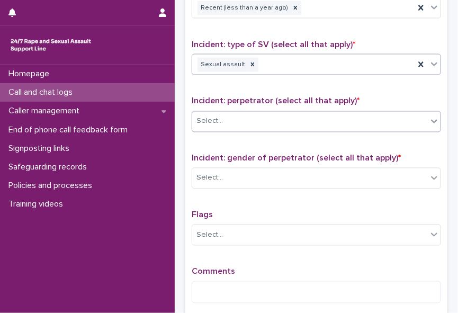
click at [409, 113] on div "Select..." at bounding box center [309, 121] width 235 height 17
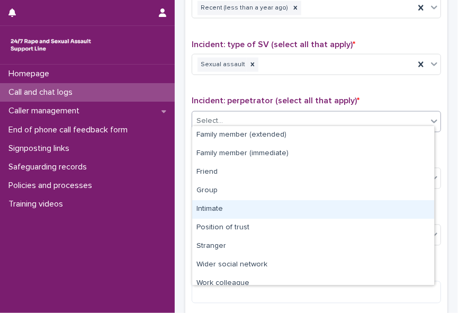
click at [385, 203] on div "Intimate" at bounding box center [313, 209] width 242 height 19
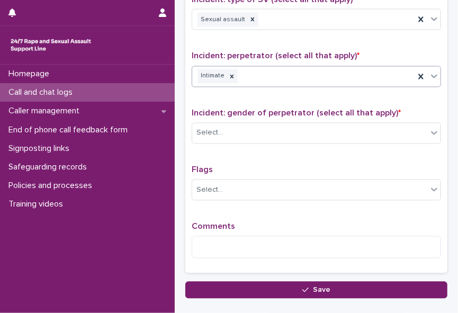
scroll to position [783, 0]
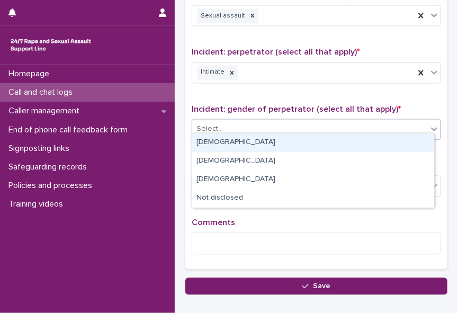
click at [416, 127] on div "Select..." at bounding box center [309, 129] width 235 height 17
click at [410, 139] on div "Male" at bounding box center [313, 142] width 242 height 19
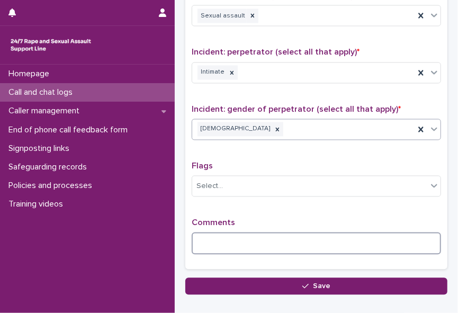
click at [251, 232] on textarea at bounding box center [316, 243] width 249 height 22
type textarea "*"
click at [330, 237] on textarea "**********" at bounding box center [313, 243] width 243 height 22
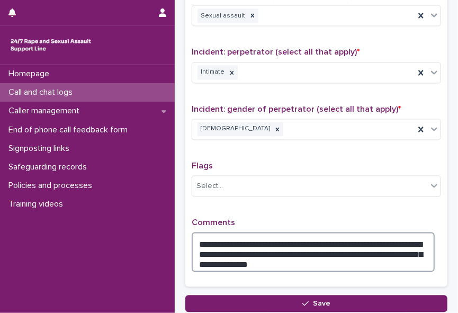
click at [254, 254] on textarea "**********" at bounding box center [313, 252] width 243 height 40
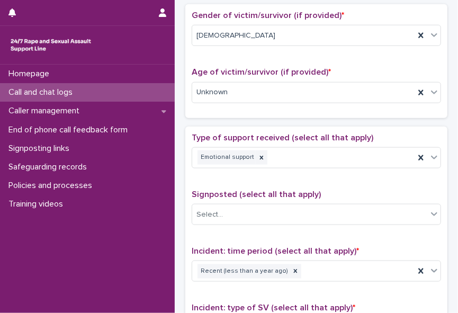
scroll to position [0, 0]
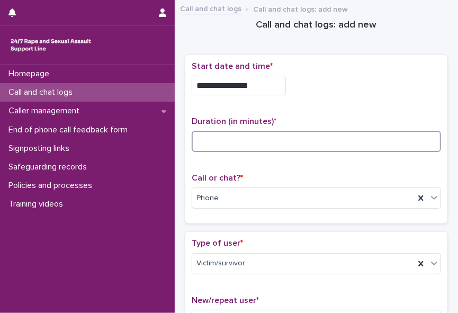
click at [206, 136] on input at bounding box center [316, 141] width 249 height 21
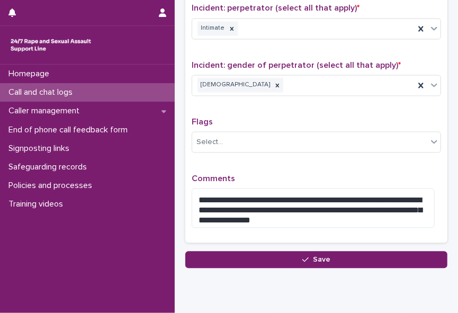
scroll to position [842, 0]
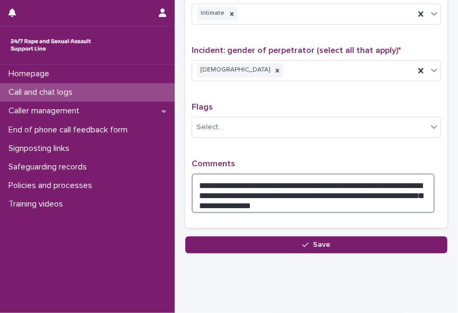
click at [321, 176] on textarea "**********" at bounding box center [313, 193] width 243 height 40
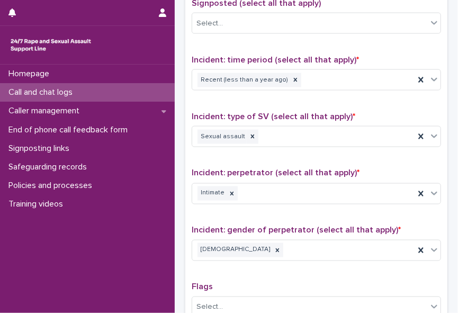
scroll to position [654, 0]
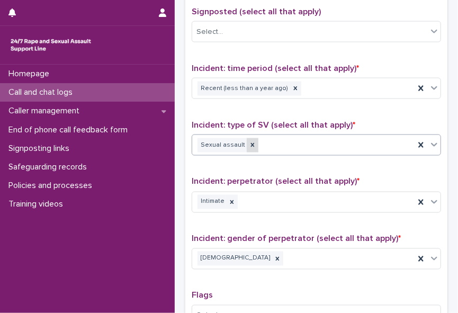
click at [252, 139] on div at bounding box center [253, 145] width 12 height 14
type textarea "**********"
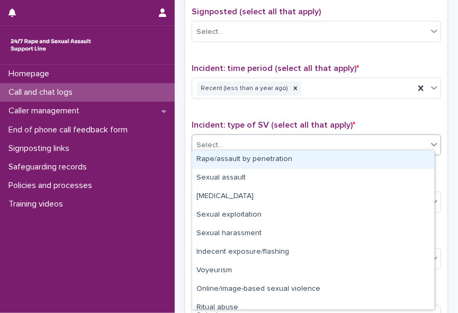
click at [252, 139] on div "Select..." at bounding box center [309, 145] width 235 height 17
click at [251, 159] on div "Rape/assault by penetration" at bounding box center [313, 159] width 242 height 19
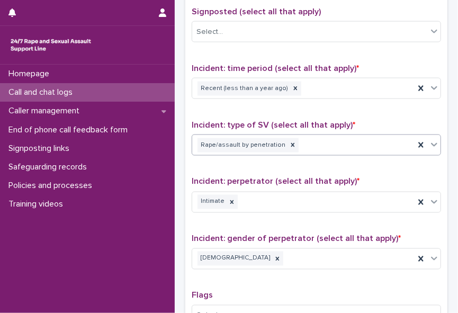
scroll to position [639, 0]
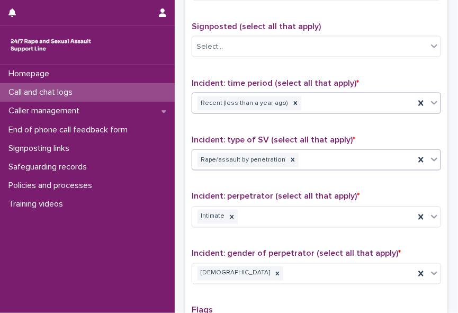
click at [382, 98] on div "Recent (less than a year ago)" at bounding box center [303, 103] width 222 height 19
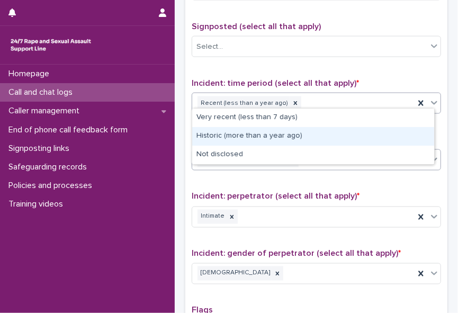
click at [363, 132] on div "Historic (more than a year ago)" at bounding box center [313, 136] width 242 height 19
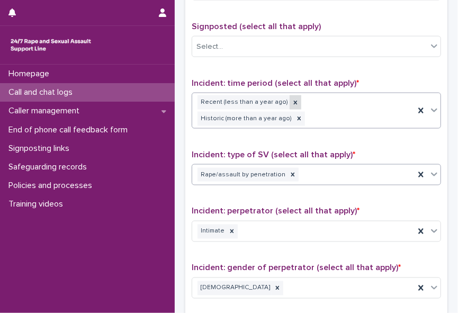
click at [292, 99] on icon at bounding box center [295, 102] width 7 height 7
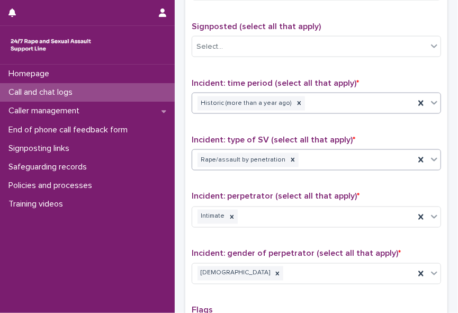
click at [439, 129] on div "**********" at bounding box center [316, 195] width 262 height 473
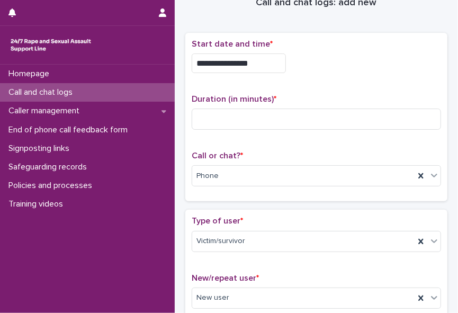
scroll to position [17, 0]
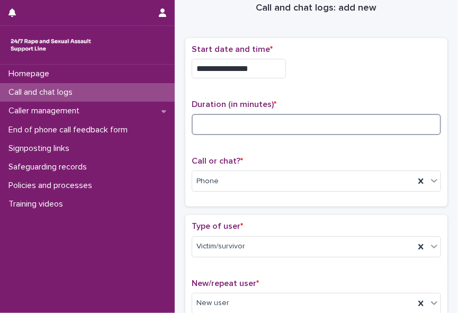
click at [212, 120] on input at bounding box center [316, 124] width 249 height 21
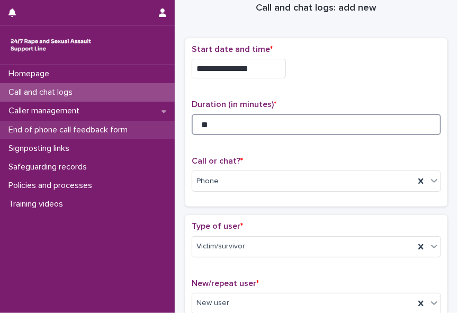
type input "**"
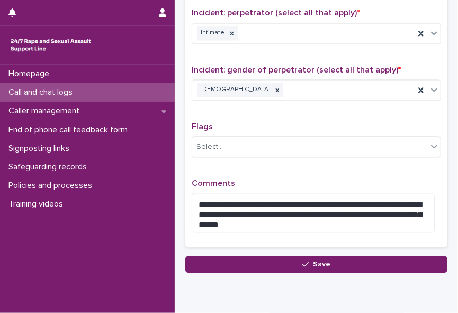
scroll to position [840, 0]
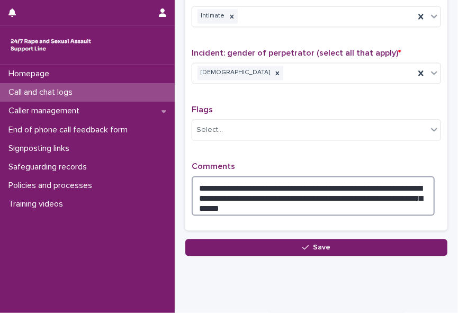
click at [234, 196] on textarea "**********" at bounding box center [313, 196] width 243 height 40
click at [253, 198] on textarea "**********" at bounding box center [313, 196] width 243 height 40
click at [257, 198] on textarea "**********" at bounding box center [313, 196] width 243 height 40
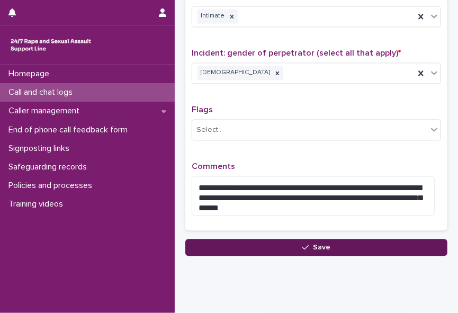
click at [288, 239] on button "Save" at bounding box center [316, 247] width 262 height 17
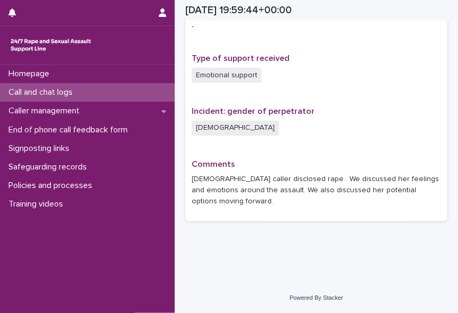
scroll to position [693, 0]
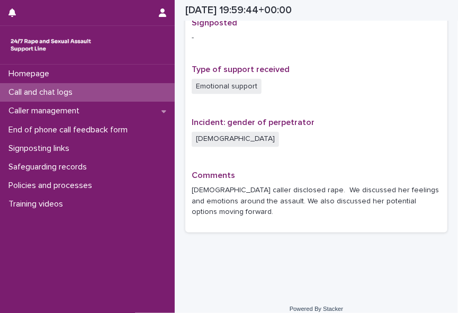
click at [66, 86] on div "Call and chat logs" at bounding box center [87, 92] width 175 height 19
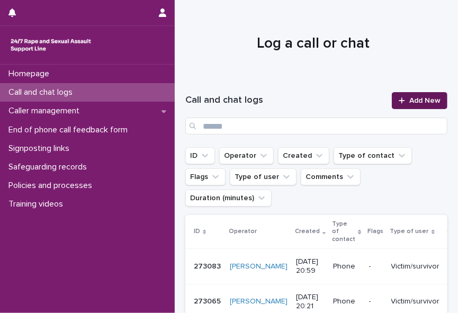
click at [409, 104] on span "Add New" at bounding box center [424, 100] width 31 height 7
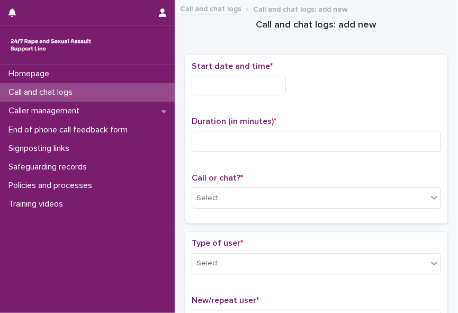
click at [203, 78] on input "text" at bounding box center [239, 86] width 94 height 20
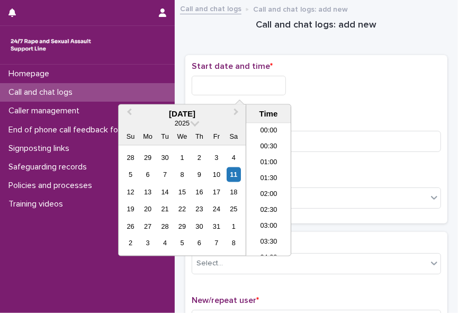
scroll to position [609, 0]
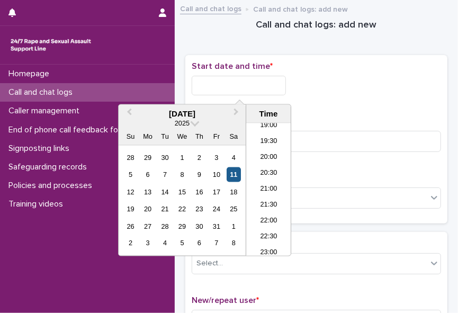
click at [232, 176] on div "11" at bounding box center [234, 174] width 14 height 14
click at [266, 188] on li "21:00" at bounding box center [268, 190] width 45 height 16
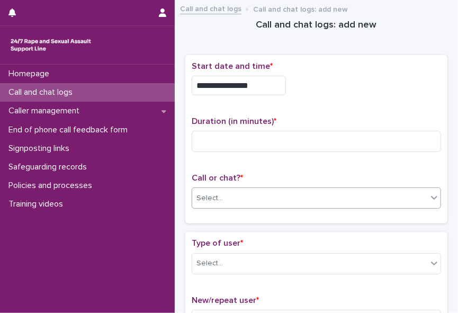
click at [259, 194] on div "Select..." at bounding box center [309, 197] width 235 height 17
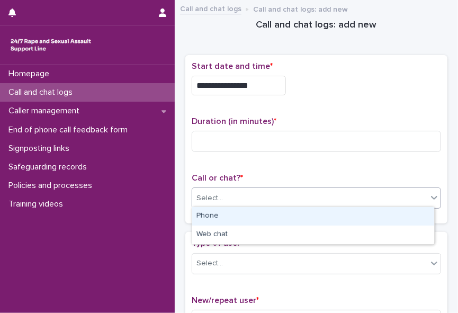
click at [239, 219] on div "Phone" at bounding box center [313, 216] width 242 height 19
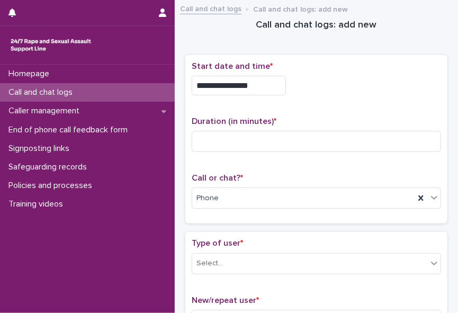
click at [114, 250] on div "Homepage Call and chat logs Caller management End of phone call feedback form S…" at bounding box center [87, 189] width 175 height 248
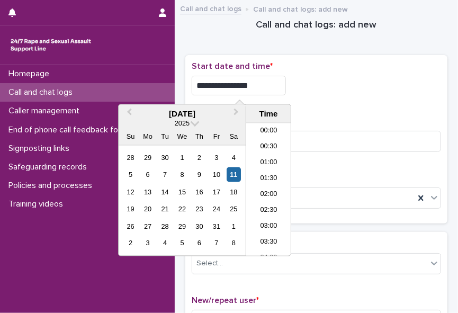
click at [263, 83] on input "**********" at bounding box center [239, 86] width 94 height 20
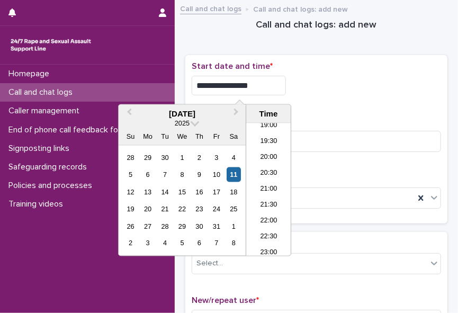
type input "**********"
click at [373, 140] on input at bounding box center [316, 141] width 249 height 21
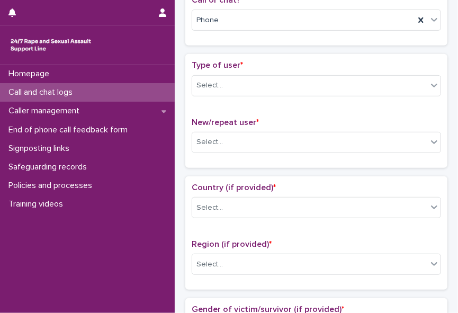
scroll to position [197, 0]
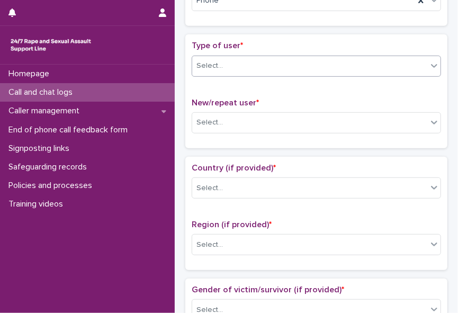
type input "*"
click at [429, 60] on icon at bounding box center [434, 65] width 11 height 11
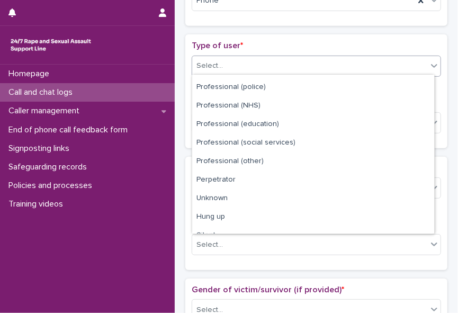
scroll to position [119, 0]
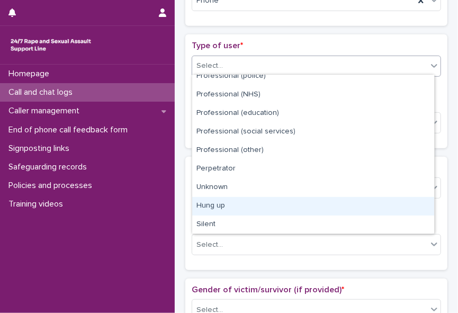
click at [420, 199] on div "Hung up" at bounding box center [313, 206] width 242 height 19
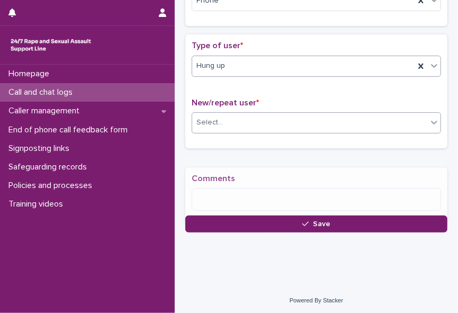
scroll to position [197, 0]
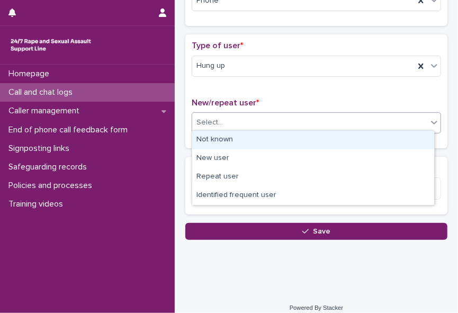
click at [264, 120] on div "Select..." at bounding box center [309, 122] width 235 height 17
click at [257, 140] on div "Not known" at bounding box center [313, 140] width 242 height 19
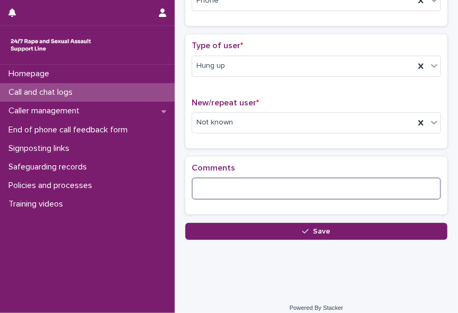
click at [228, 188] on textarea at bounding box center [316, 188] width 249 height 22
paste textarea "**********"
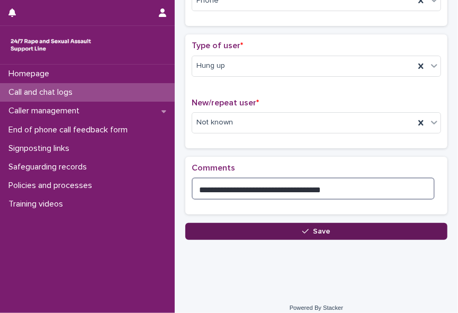
type textarea "**********"
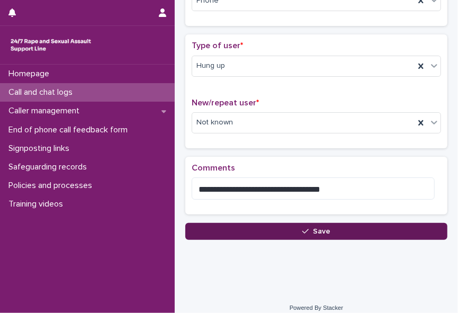
click at [304, 228] on icon "button" at bounding box center [305, 231] width 6 height 7
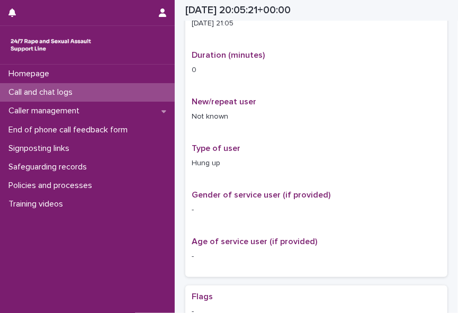
scroll to position [209, 0]
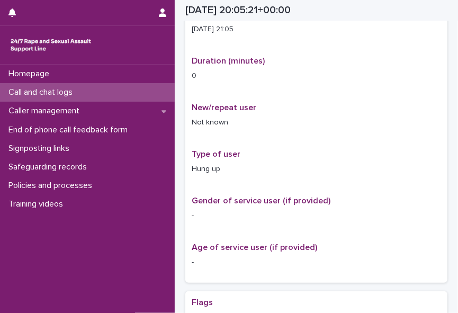
click at [71, 96] on p "Call and chat logs" at bounding box center [42, 92] width 77 height 10
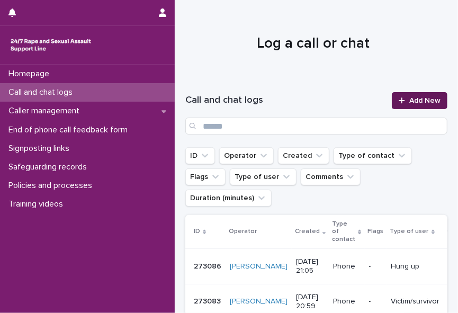
click at [400, 99] on div at bounding box center [403, 100] width 11 height 7
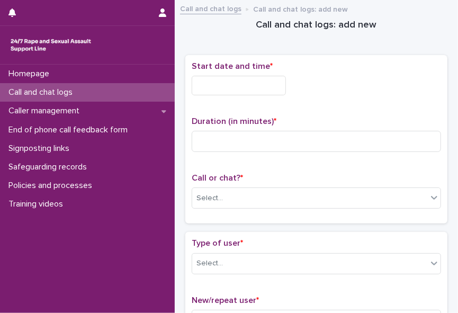
click at [231, 83] on input "text" at bounding box center [239, 86] width 94 height 20
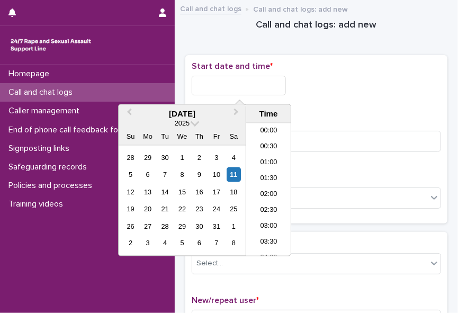
scroll to position [609, 0]
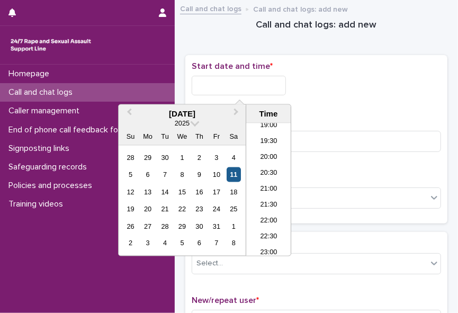
click at [235, 175] on div "11" at bounding box center [234, 174] width 14 height 14
click at [270, 190] on li "21:00" at bounding box center [268, 190] width 45 height 16
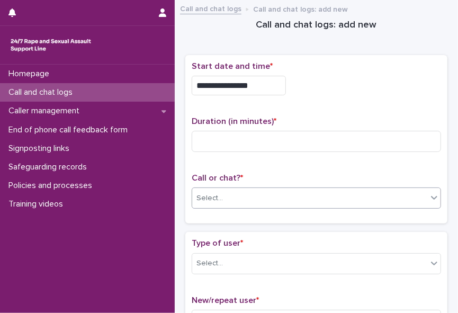
click at [258, 197] on div "Select..." at bounding box center [309, 197] width 235 height 17
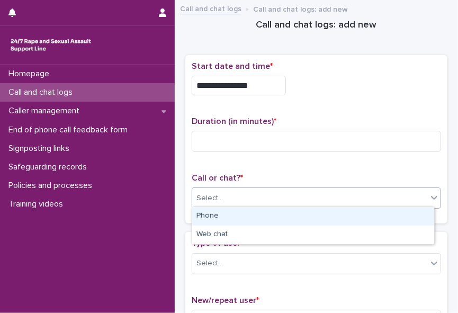
click at [249, 216] on div "Phone" at bounding box center [313, 216] width 242 height 19
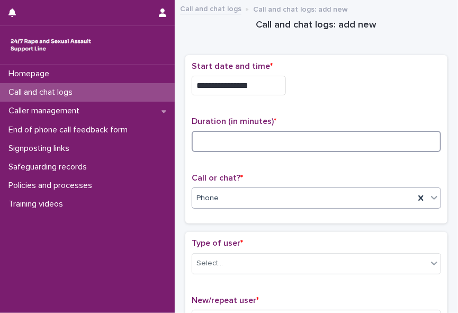
click at [210, 138] on input at bounding box center [316, 141] width 249 height 21
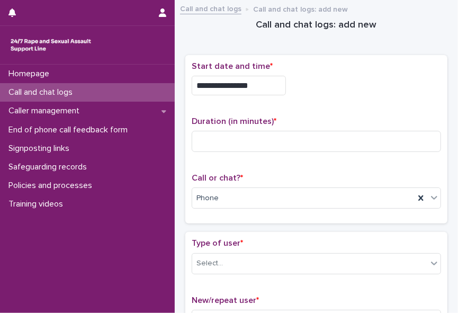
click at [258, 83] on input "**********" at bounding box center [239, 86] width 94 height 20
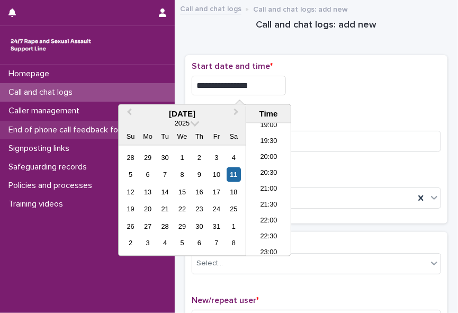
type input "**********"
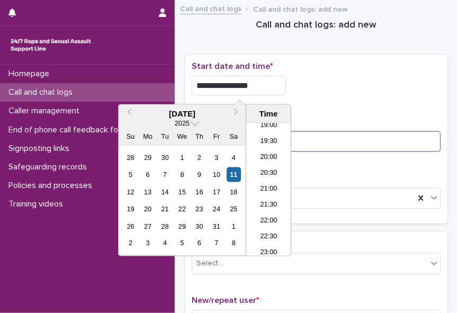
click at [331, 141] on input at bounding box center [316, 141] width 249 height 21
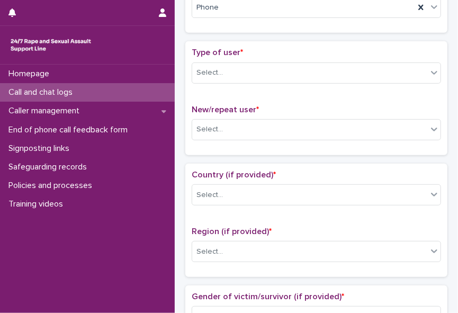
scroll to position [197, 0]
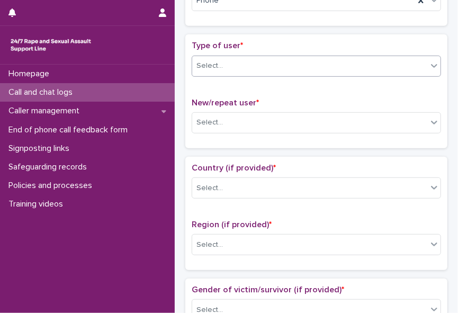
type input "*"
click at [429, 64] on icon at bounding box center [434, 65] width 11 height 11
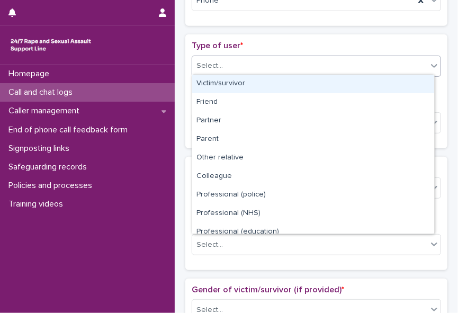
scroll to position [119, 0]
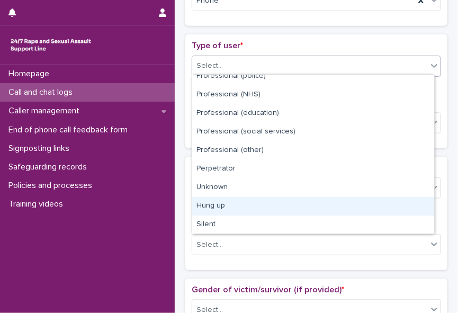
click at [420, 201] on div "Hung up" at bounding box center [313, 206] width 242 height 19
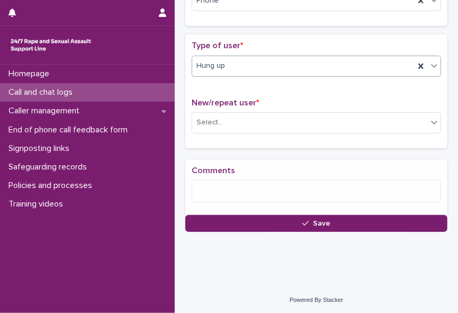
scroll to position [197, 0]
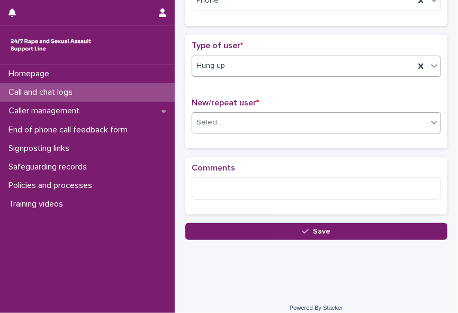
click at [307, 118] on div "Select..." at bounding box center [309, 122] width 235 height 17
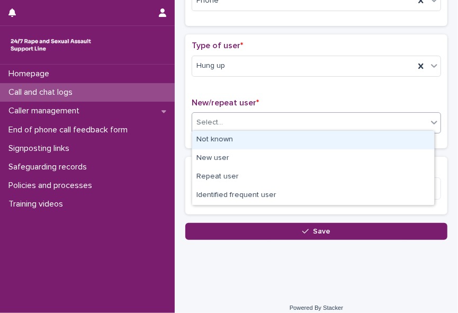
click at [296, 144] on div "Not known" at bounding box center [313, 140] width 242 height 19
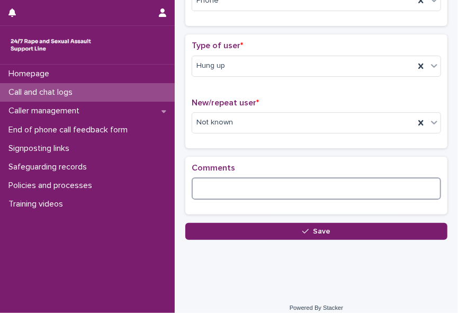
click at [242, 189] on textarea at bounding box center [316, 188] width 249 height 22
paste textarea "**********"
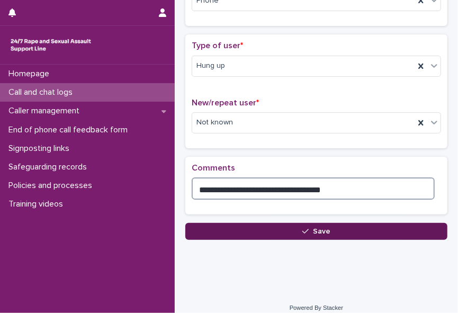
type textarea "**********"
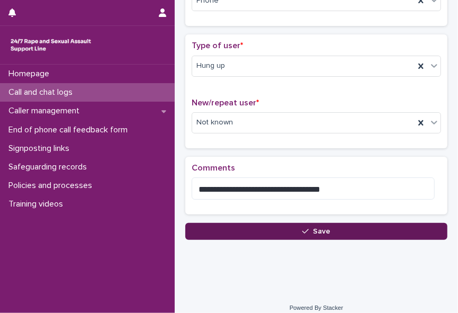
click at [296, 230] on button "Save" at bounding box center [316, 231] width 262 height 17
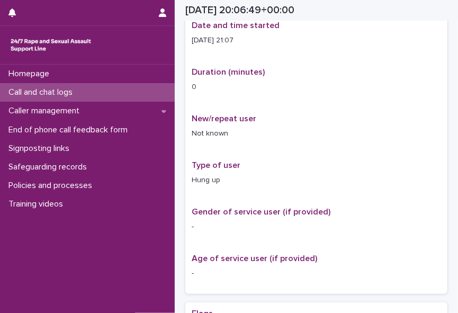
scroll to position [203, 0]
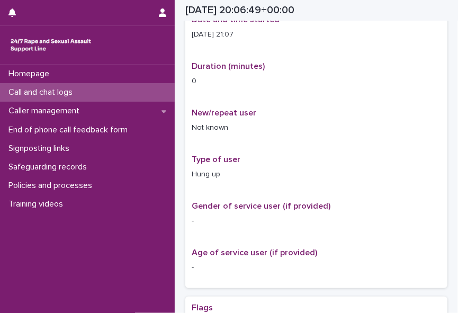
click at [71, 91] on p "Call and chat logs" at bounding box center [42, 92] width 77 height 10
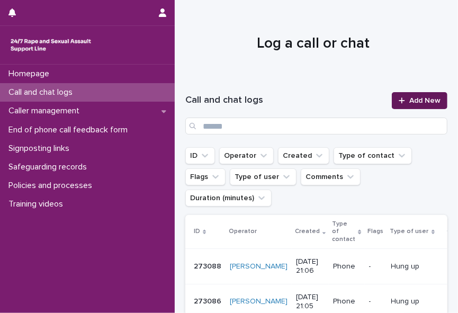
click at [416, 99] on span "Add New" at bounding box center [424, 100] width 31 height 7
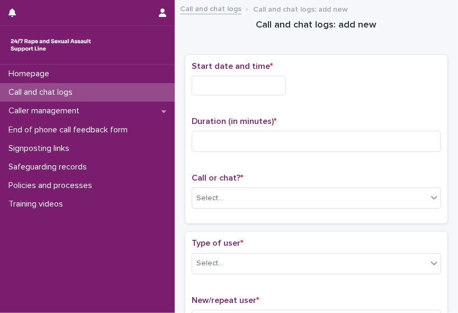
click at [222, 84] on input "text" at bounding box center [239, 86] width 94 height 20
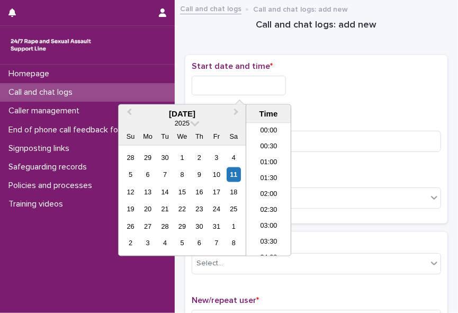
scroll to position [609, 0]
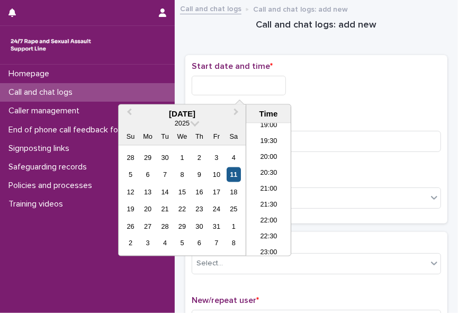
click at [236, 175] on div "11" at bounding box center [234, 174] width 14 height 14
click at [279, 194] on li "21:00" at bounding box center [268, 190] width 45 height 16
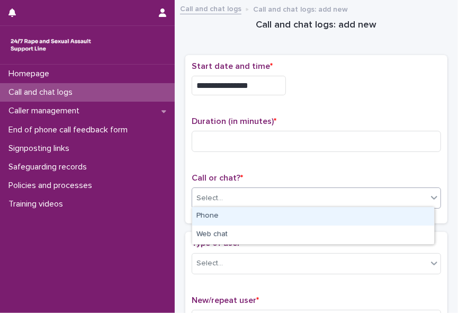
click at [277, 196] on div "Select..." at bounding box center [309, 197] width 235 height 17
click at [263, 216] on div "Phone" at bounding box center [313, 216] width 242 height 19
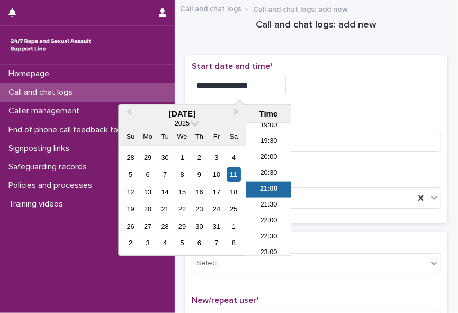
click at [259, 79] on input "**********" at bounding box center [239, 86] width 94 height 20
type input "**********"
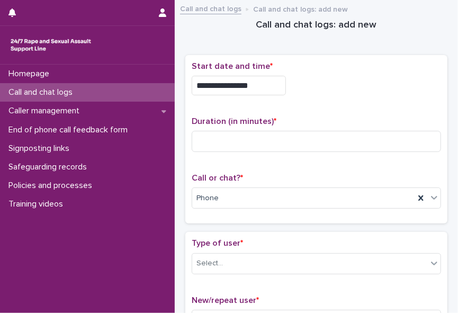
click at [366, 77] on div "**********" at bounding box center [316, 86] width 249 height 20
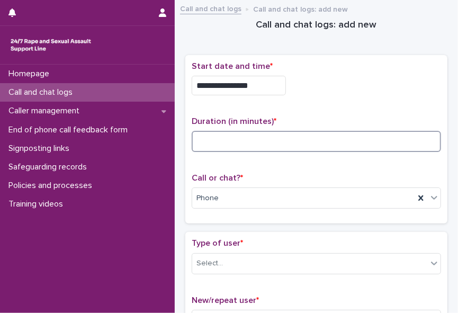
click at [278, 133] on input at bounding box center [316, 141] width 249 height 21
click at [213, 140] on input at bounding box center [316, 141] width 249 height 21
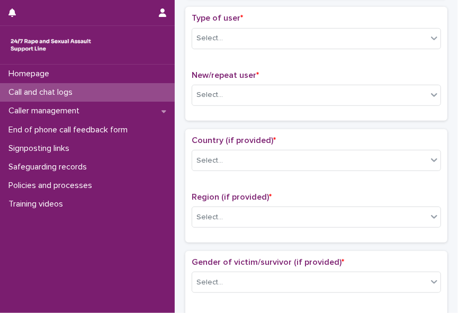
scroll to position [230, 0]
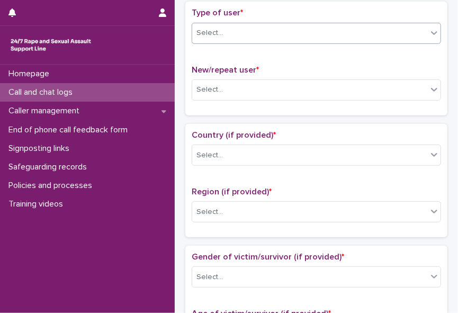
type input "*"
click at [429, 29] on icon at bounding box center [434, 33] width 11 height 11
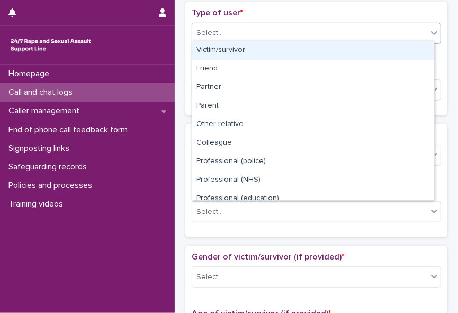
scroll to position [119, 0]
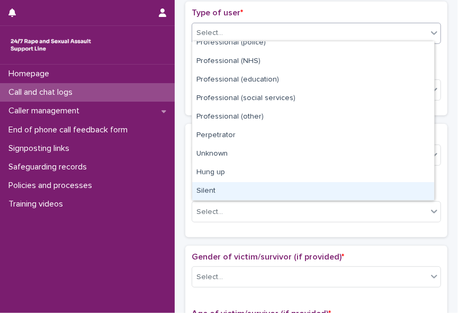
click at [426, 182] on div "Silent" at bounding box center [313, 191] width 242 height 19
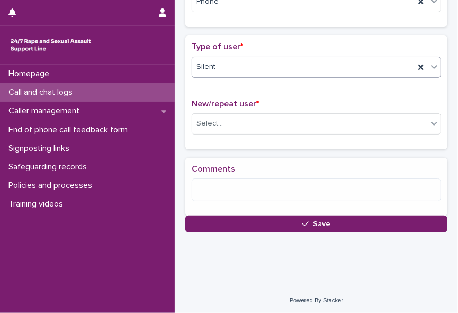
scroll to position [203, 0]
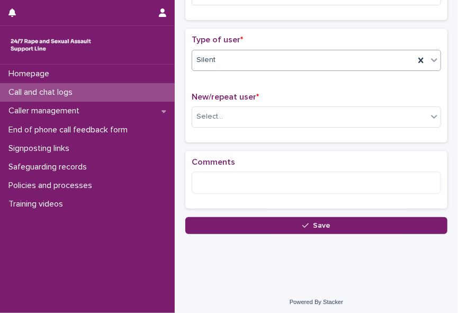
click at [431, 58] on icon at bounding box center [434, 60] width 6 height 4
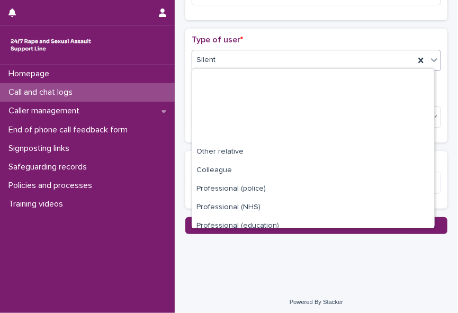
scroll to position [119, 0]
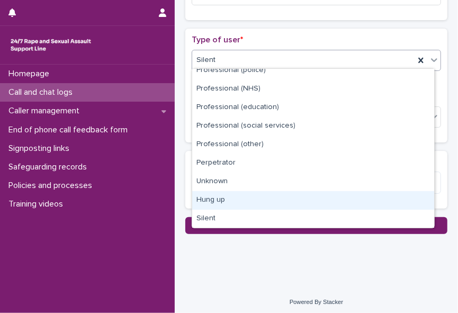
click at [387, 194] on div "Hung up" at bounding box center [313, 200] width 242 height 19
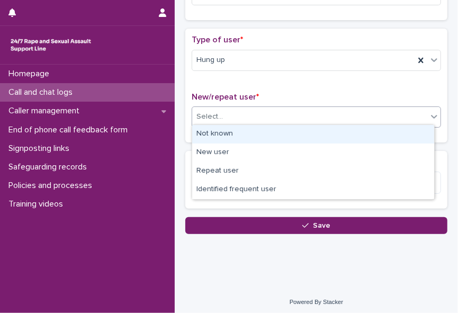
click at [266, 108] on div "Select..." at bounding box center [309, 116] width 235 height 17
click at [255, 132] on div "Not known" at bounding box center [313, 134] width 242 height 19
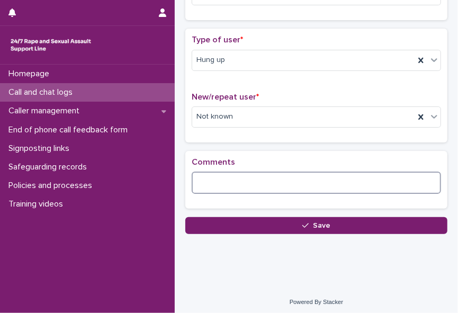
click at [224, 182] on textarea at bounding box center [316, 182] width 249 height 22
paste textarea "**********"
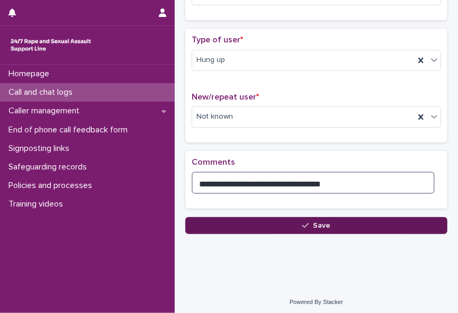
type textarea "**********"
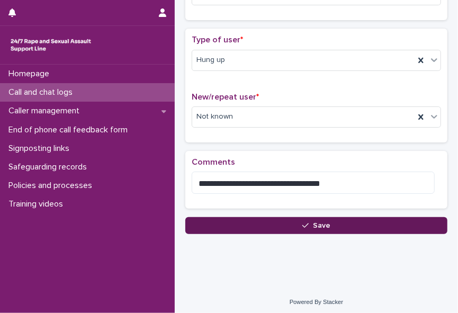
click at [303, 222] on icon "button" at bounding box center [305, 225] width 6 height 7
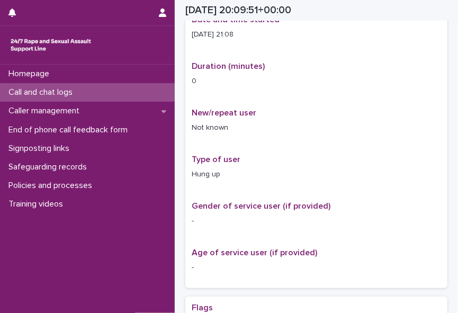
scroll to position [209, 0]
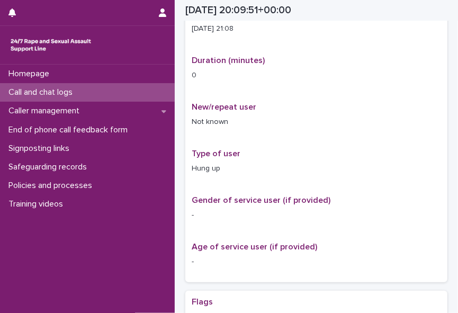
click at [103, 92] on div "Call and chat logs" at bounding box center [87, 92] width 175 height 19
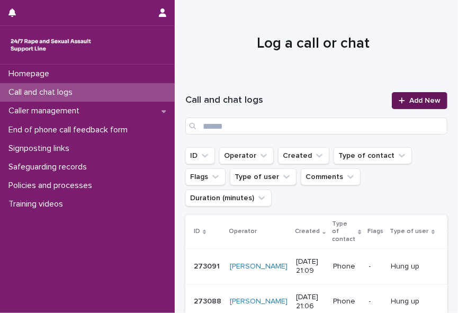
click at [409, 99] on span "Add New" at bounding box center [424, 100] width 31 height 7
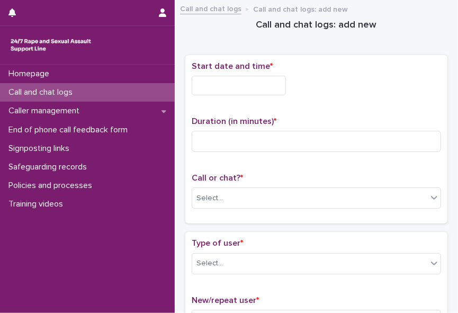
click at [234, 83] on input "text" at bounding box center [239, 86] width 94 height 20
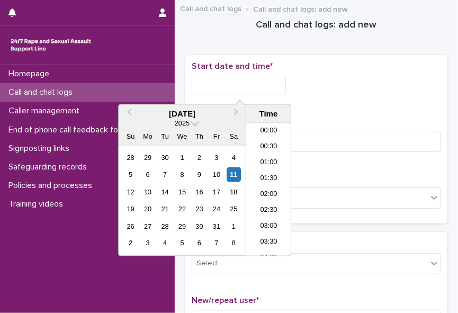
scroll to position [609, 0]
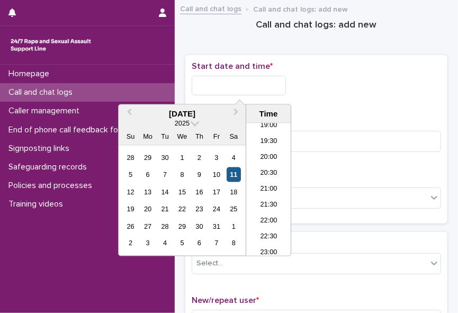
click at [232, 173] on div "11" at bounding box center [234, 174] width 14 height 14
click at [276, 184] on li "21:00" at bounding box center [268, 190] width 45 height 16
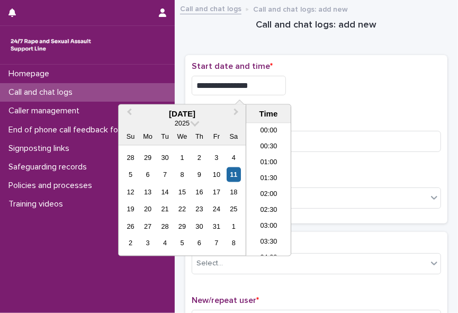
click at [269, 81] on input "**********" at bounding box center [239, 86] width 94 height 20
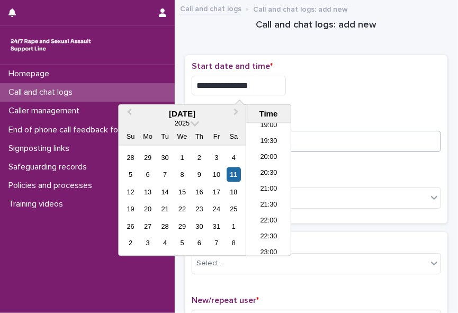
type input "**********"
click at [308, 137] on input at bounding box center [316, 141] width 249 height 21
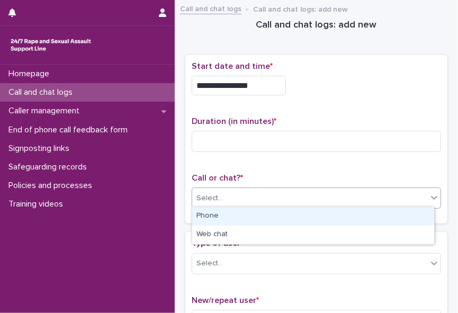
click at [278, 196] on div "Select..." at bounding box center [309, 197] width 235 height 17
click at [261, 220] on div "Phone" at bounding box center [313, 216] width 242 height 19
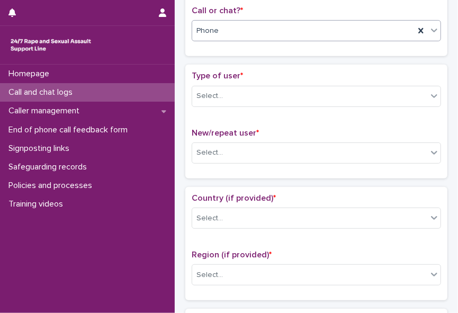
scroll to position [170, 0]
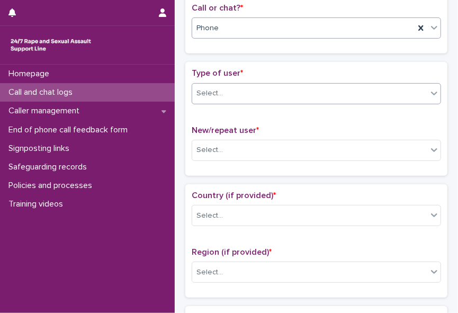
click at [431, 92] on icon at bounding box center [434, 94] width 6 height 4
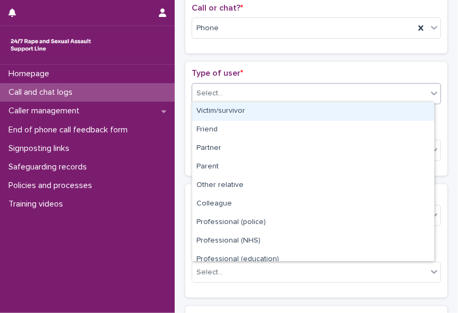
click at [403, 115] on div "Victim/survivor" at bounding box center [313, 111] width 242 height 19
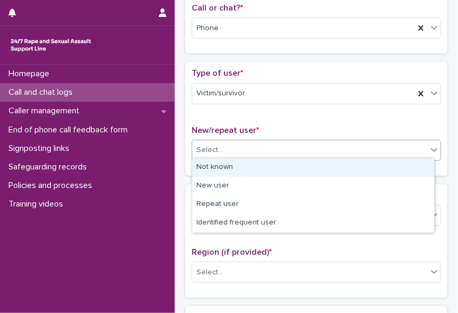
click at [378, 142] on div "Select..." at bounding box center [309, 149] width 235 height 17
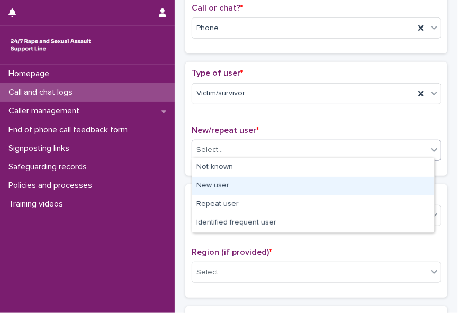
click at [362, 184] on div "New user" at bounding box center [313, 186] width 242 height 19
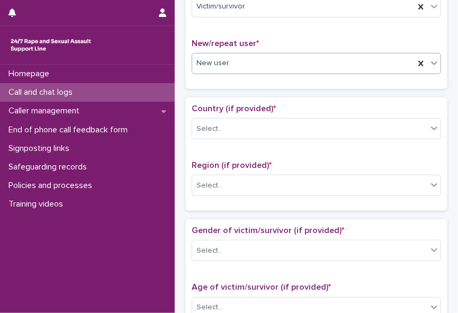
scroll to position [259, 0]
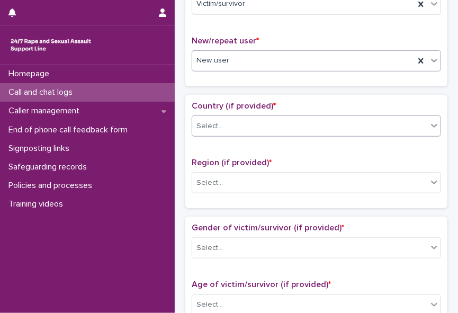
click at [429, 123] on icon at bounding box center [434, 125] width 11 height 11
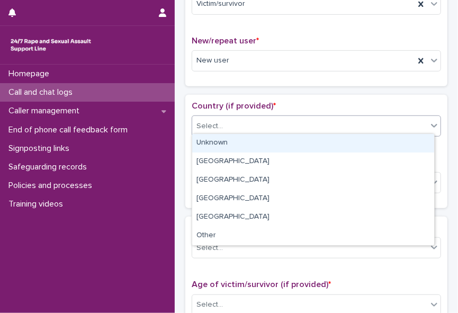
click at [408, 143] on div "Unknown" at bounding box center [313, 143] width 242 height 19
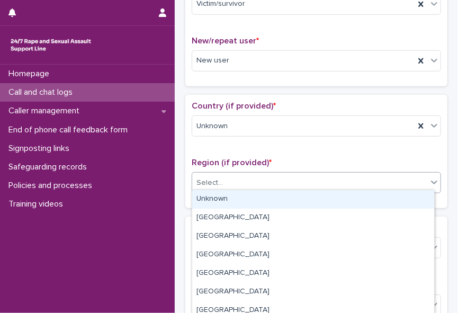
click at [375, 177] on div "Select..." at bounding box center [309, 182] width 235 height 17
click at [358, 201] on div "Unknown" at bounding box center [313, 199] width 242 height 19
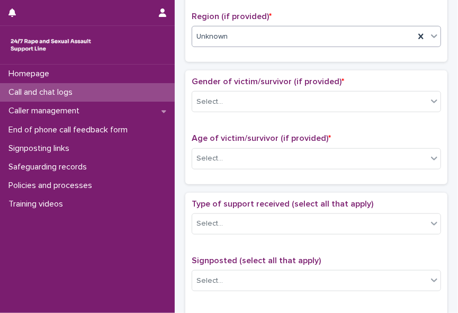
scroll to position [412, 0]
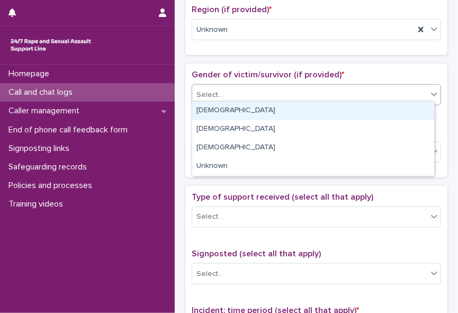
click at [430, 93] on icon at bounding box center [434, 94] width 11 height 11
click at [415, 108] on div "Female" at bounding box center [313, 111] width 242 height 19
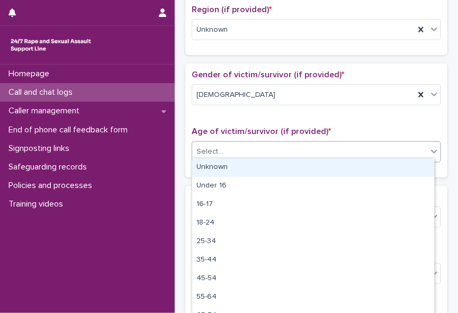
click at [429, 148] on icon at bounding box center [434, 151] width 11 height 11
click at [415, 164] on div "Unknown" at bounding box center [313, 167] width 242 height 19
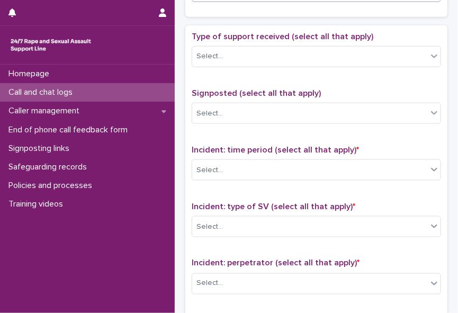
scroll to position [585, 0]
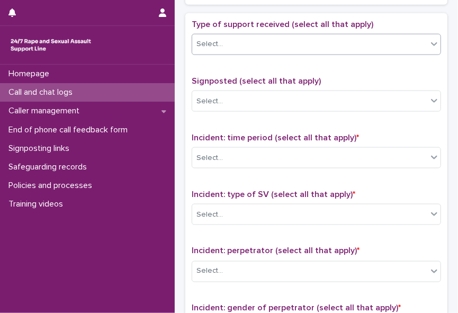
click at [429, 42] on icon at bounding box center [434, 44] width 11 height 11
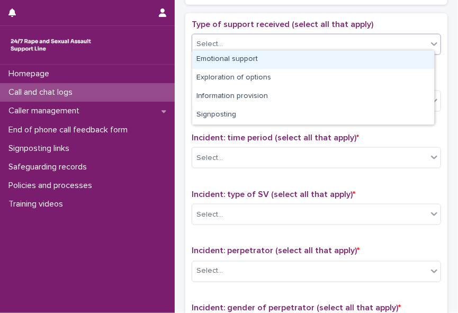
click at [416, 60] on div "Emotional support" at bounding box center [313, 59] width 242 height 19
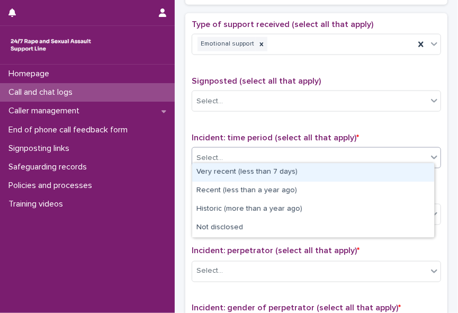
click at [409, 151] on div "Select..." at bounding box center [309, 157] width 235 height 17
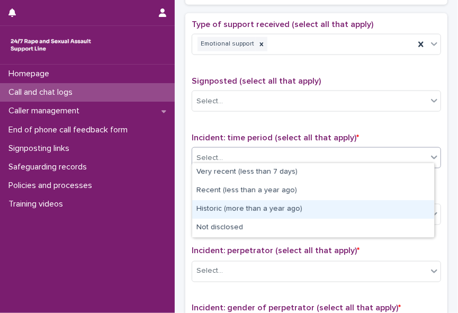
click at [395, 209] on div "Historic (more than a year ago)" at bounding box center [313, 209] width 242 height 19
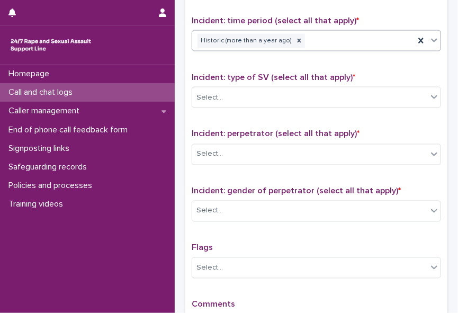
scroll to position [704, 0]
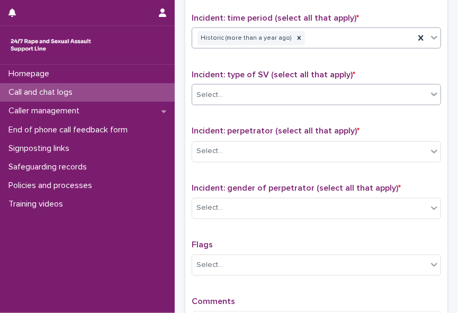
click at [429, 92] on icon at bounding box center [434, 94] width 11 height 11
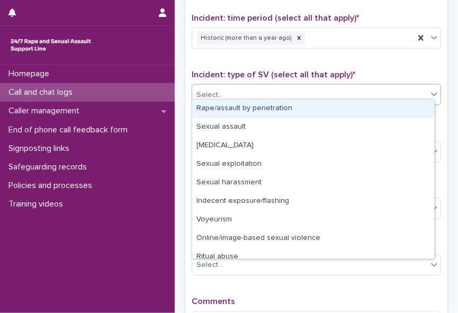
click at [418, 106] on div "Rape/assault by penetration" at bounding box center [313, 108] width 242 height 19
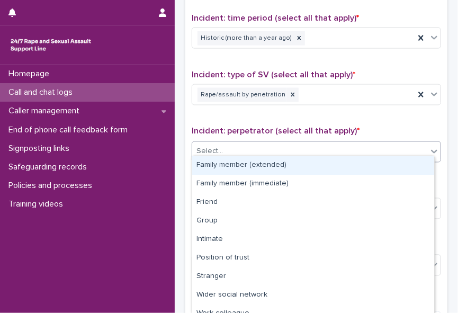
click at [429, 146] on icon at bounding box center [434, 151] width 11 height 11
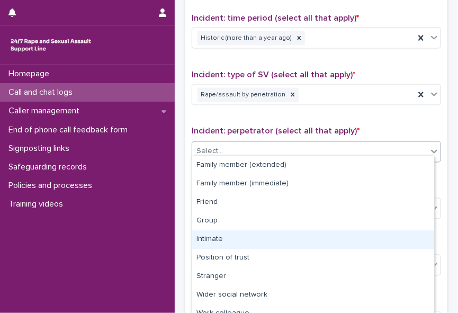
click at [394, 231] on div "Intimate" at bounding box center [313, 239] width 242 height 19
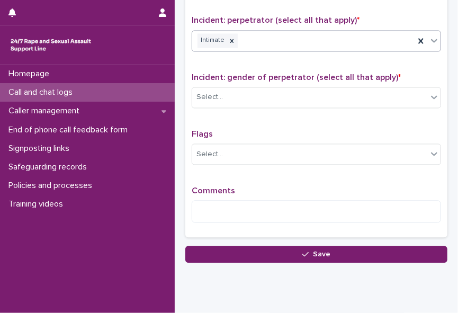
scroll to position [818, 0]
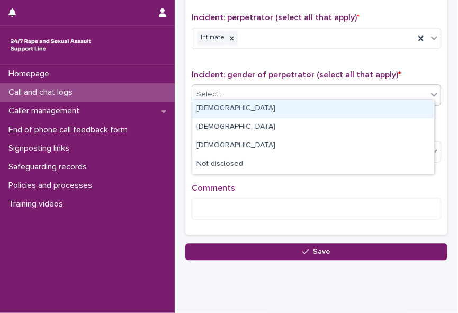
click at [429, 90] on icon at bounding box center [434, 94] width 11 height 11
click at [416, 102] on div "Male" at bounding box center [313, 108] width 242 height 19
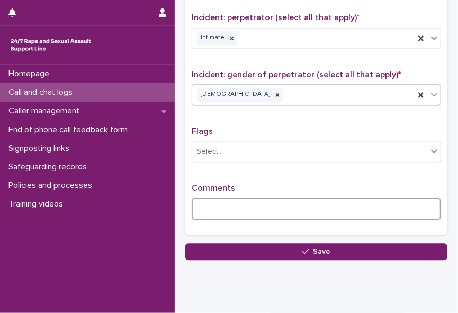
click at [338, 198] on textarea at bounding box center [316, 209] width 249 height 22
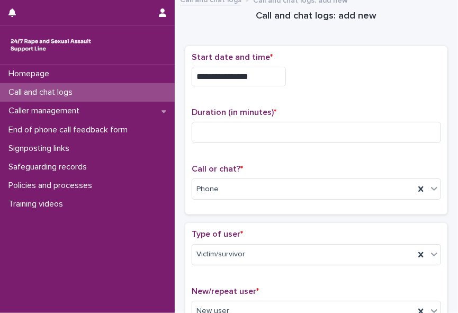
scroll to position [0, 0]
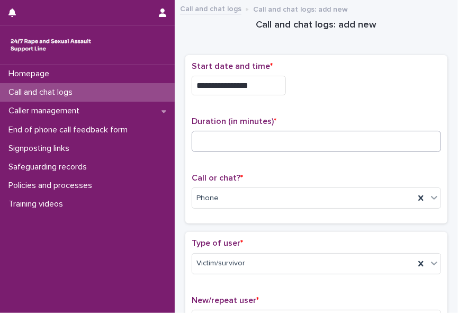
type textarea "**********"
click at [246, 139] on input at bounding box center [316, 141] width 249 height 21
click at [218, 144] on input at bounding box center [316, 141] width 249 height 21
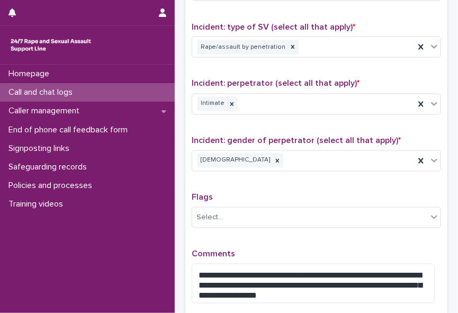
scroll to position [826, 0]
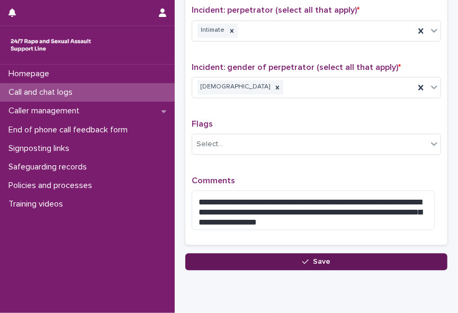
type input "**"
click at [329, 254] on button "Save" at bounding box center [316, 261] width 262 height 17
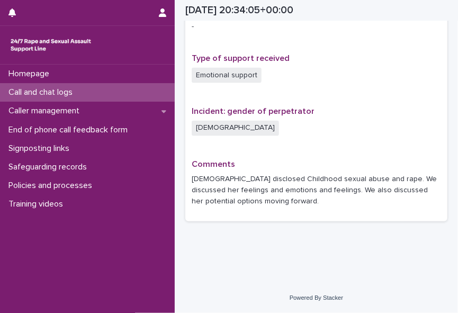
scroll to position [693, 0]
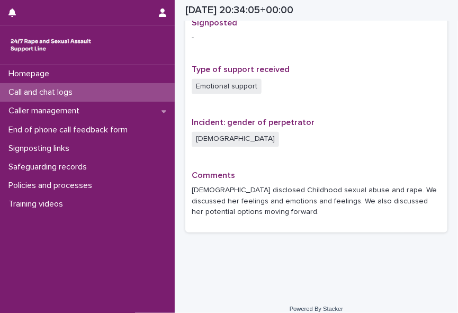
click at [85, 85] on div "Call and chat logs" at bounding box center [87, 92] width 175 height 19
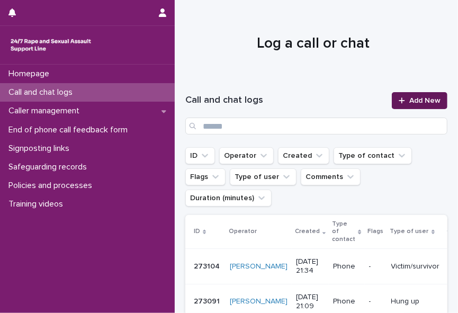
click at [409, 97] on span "Add New" at bounding box center [424, 100] width 31 height 7
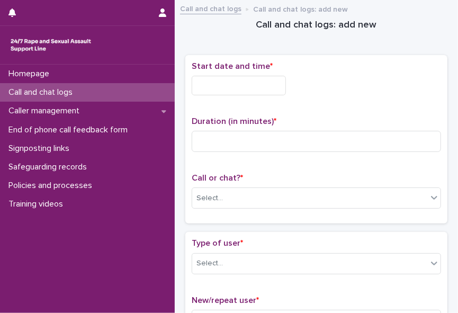
click at [206, 83] on input "text" at bounding box center [239, 86] width 94 height 20
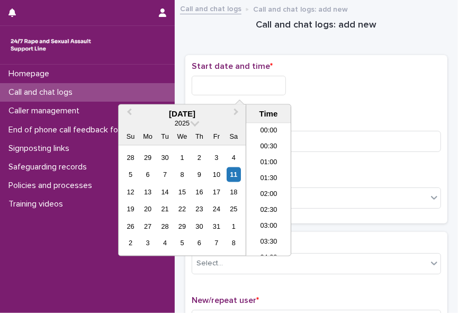
scroll to position [624, 0]
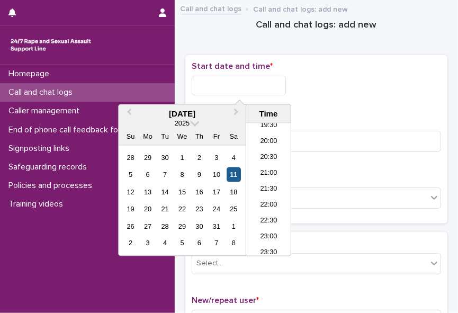
click at [235, 169] on div "11" at bounding box center [234, 174] width 14 height 14
click at [265, 171] on li "21:00" at bounding box center [268, 174] width 45 height 16
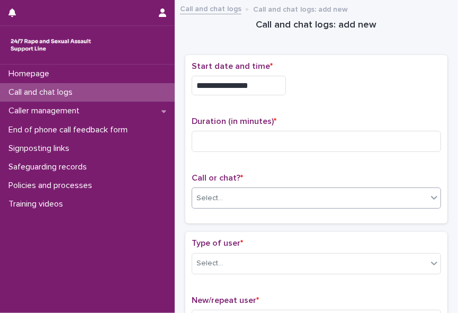
click at [229, 195] on div "Select..." at bounding box center [309, 197] width 235 height 17
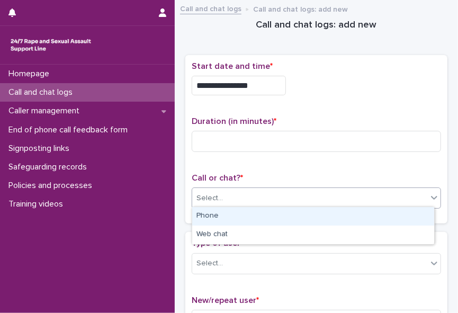
click at [223, 216] on div "Phone" at bounding box center [313, 216] width 242 height 19
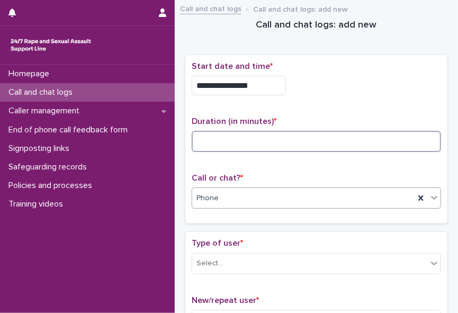
click at [202, 142] on input at bounding box center [316, 141] width 249 height 21
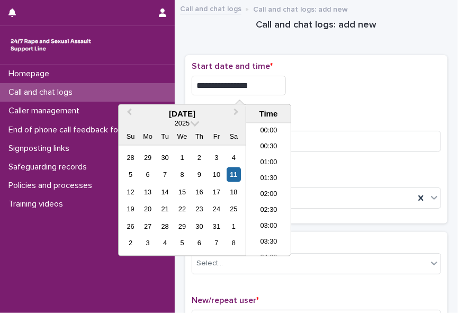
click at [258, 82] on input "**********" at bounding box center [239, 86] width 94 height 20
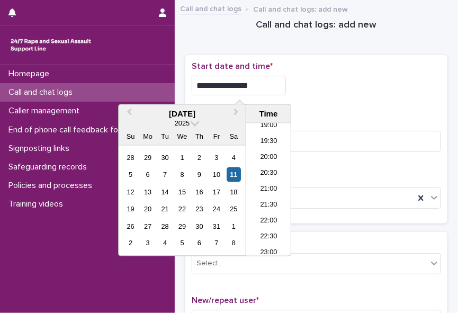
type input "**********"
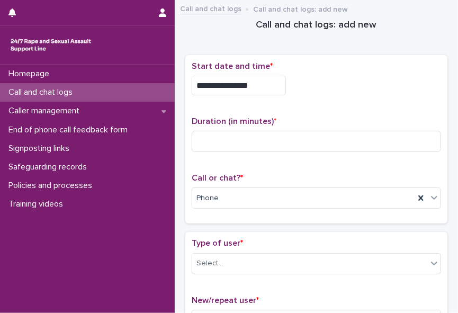
click at [310, 99] on div "**********" at bounding box center [316, 82] width 249 height 42
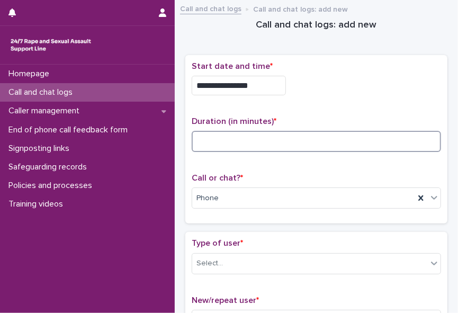
click at [209, 134] on input at bounding box center [316, 141] width 249 height 21
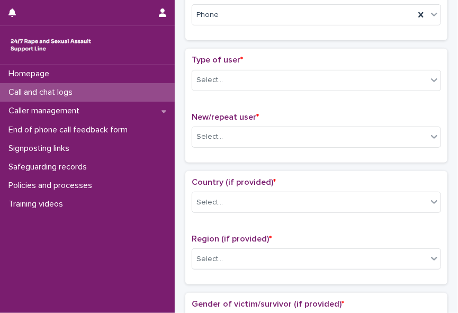
scroll to position [194, 0]
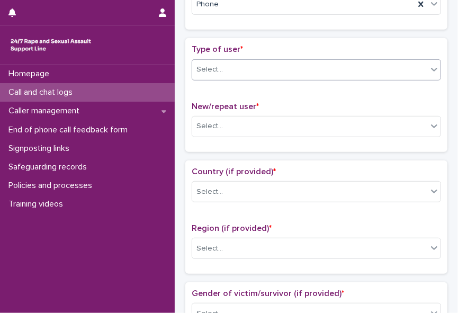
type input "*"
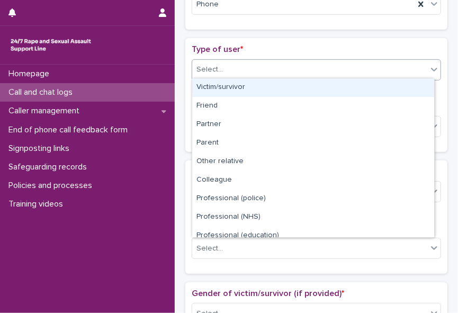
click at [429, 67] on icon at bounding box center [434, 69] width 11 height 11
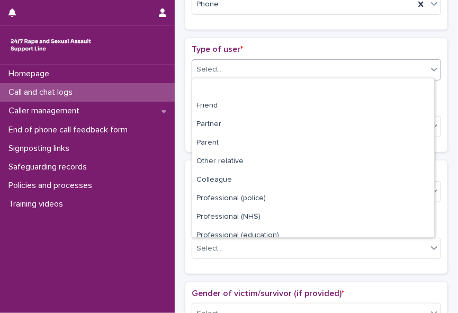
scroll to position [119, 0]
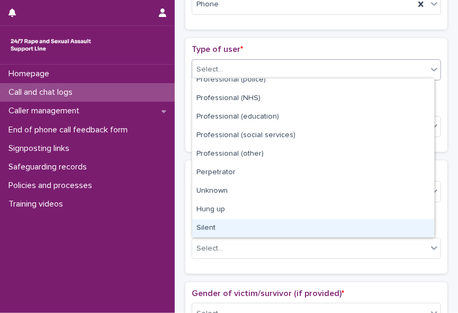
click at [410, 222] on div "Silent" at bounding box center [313, 228] width 242 height 19
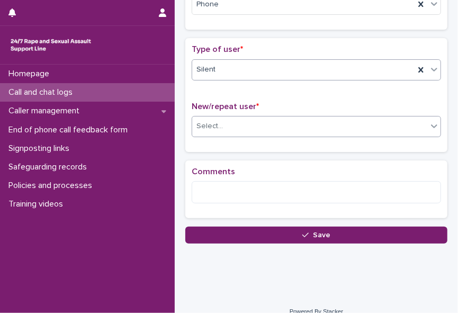
click at [431, 126] on icon at bounding box center [434, 126] width 11 height 11
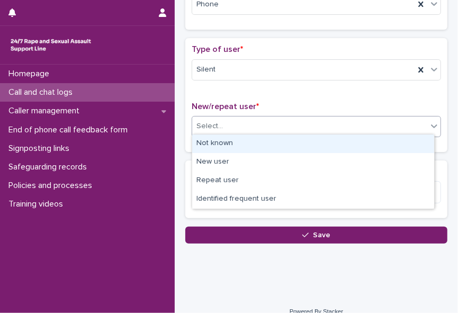
click at [423, 145] on div "Not known" at bounding box center [313, 143] width 242 height 19
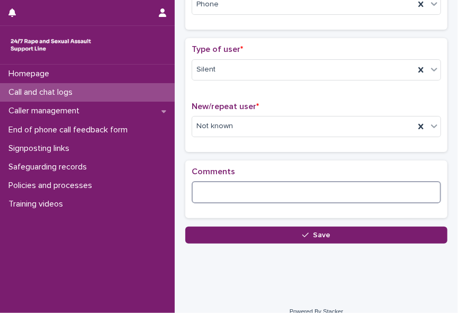
click at [287, 191] on textarea at bounding box center [316, 192] width 249 height 22
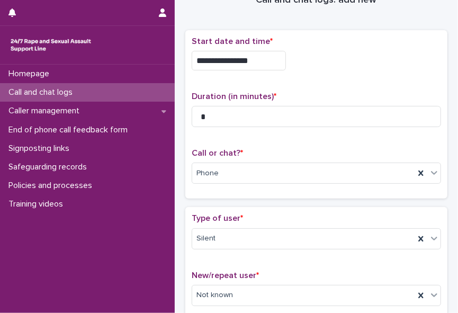
scroll to position [0, 0]
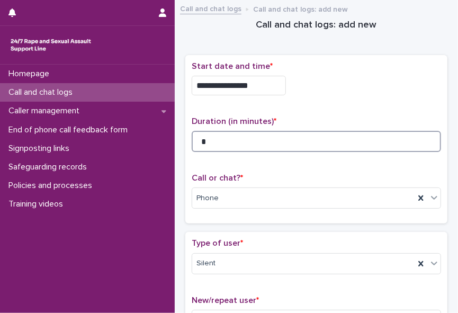
click at [222, 137] on input "*" at bounding box center [316, 141] width 249 height 21
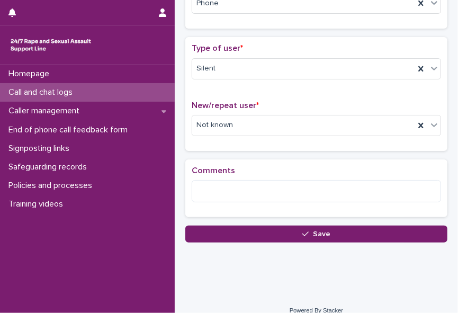
scroll to position [197, 0]
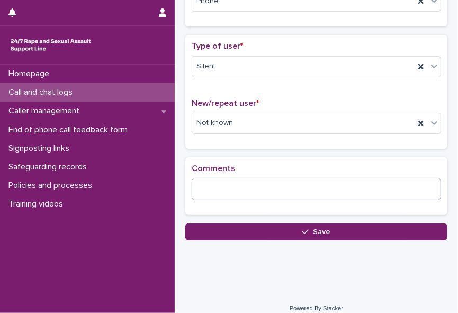
type input "*"
click at [218, 180] on textarea at bounding box center [316, 189] width 249 height 22
paste textarea "**********"
click at [332, 186] on textarea "**********" at bounding box center [313, 189] width 243 height 22
drag, startPoint x: 234, startPoint y: 189, endPoint x: 231, endPoint y: 291, distance: 101.7
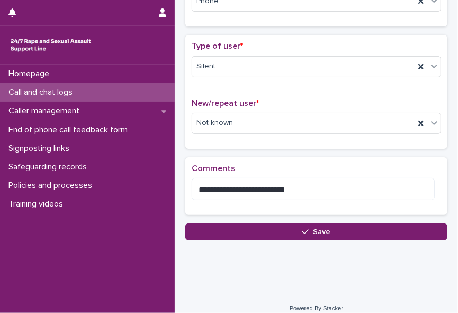
click at [231, 291] on div "**********" at bounding box center [316, 63] width 283 height 520
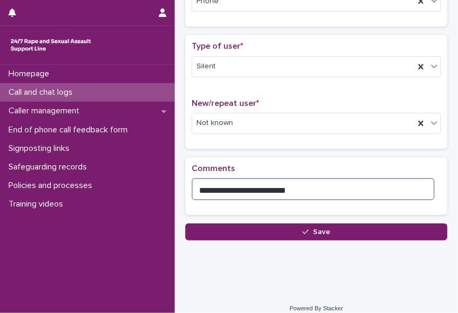
click at [247, 185] on textarea "**********" at bounding box center [313, 189] width 243 height 22
click at [303, 184] on textarea "**********" at bounding box center [313, 189] width 243 height 22
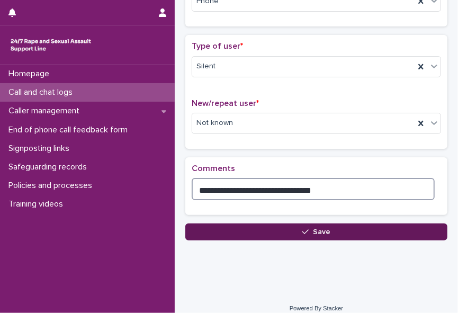
type textarea "**********"
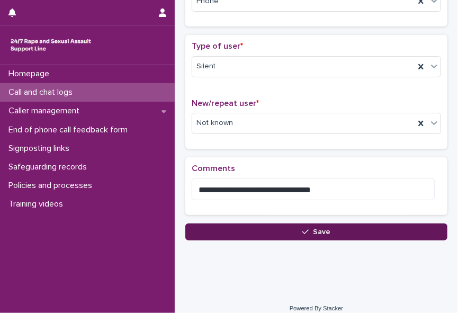
click at [307, 228] on div "button" at bounding box center [307, 231] width 11 height 7
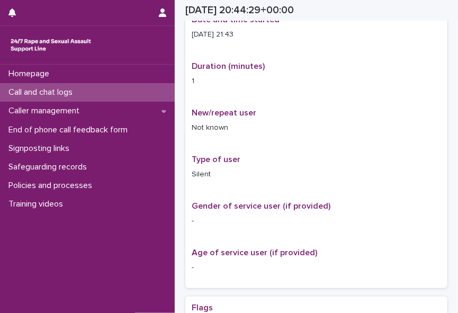
scroll to position [209, 0]
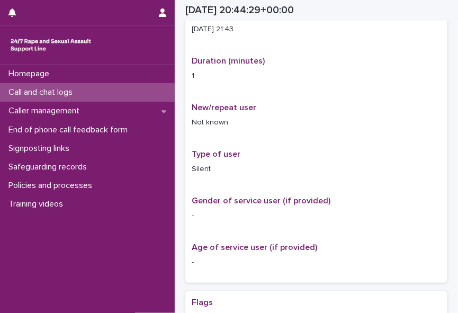
click at [66, 97] on div "Call and chat logs" at bounding box center [87, 92] width 175 height 19
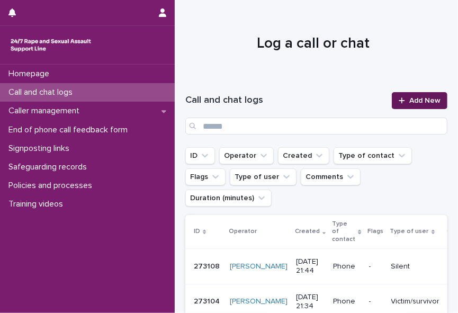
click at [409, 102] on span "Add New" at bounding box center [424, 100] width 31 height 7
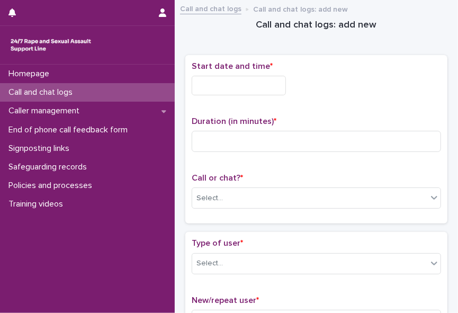
click at [210, 85] on input "text" at bounding box center [239, 86] width 94 height 20
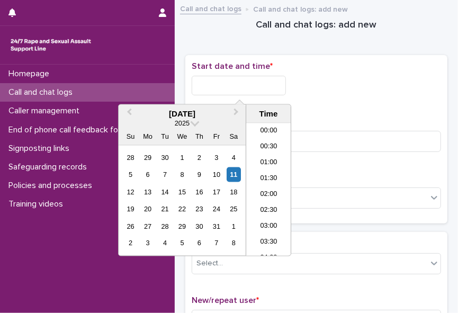
scroll to position [624, 0]
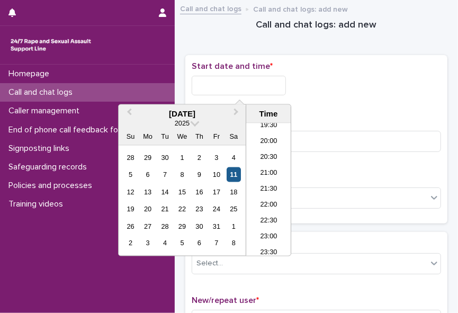
click at [234, 171] on div "11" at bounding box center [234, 174] width 14 height 14
click at [259, 184] on li "21:30" at bounding box center [268, 190] width 45 height 16
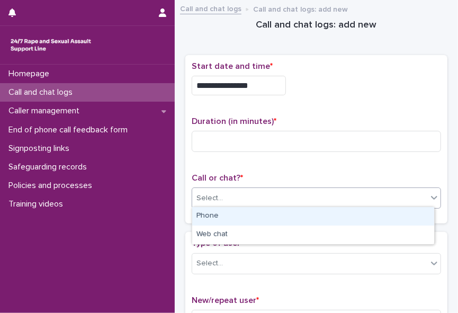
click at [252, 191] on div "Select..." at bounding box center [309, 197] width 235 height 17
click at [237, 215] on div "Phone" at bounding box center [313, 216] width 242 height 19
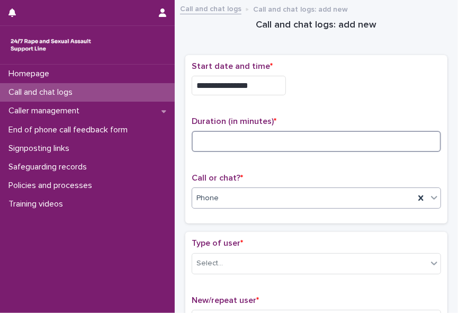
click at [209, 140] on input at bounding box center [316, 141] width 249 height 21
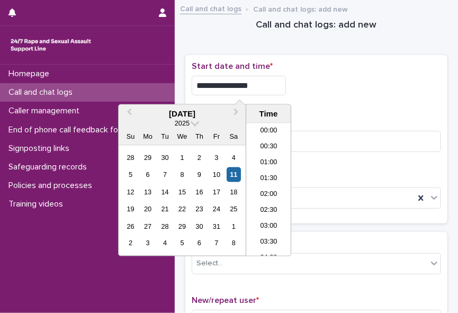
click at [258, 80] on input "**********" at bounding box center [239, 86] width 94 height 20
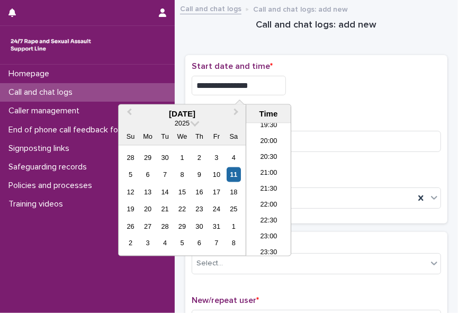
type input "**********"
click at [326, 92] on div "**********" at bounding box center [316, 86] width 249 height 20
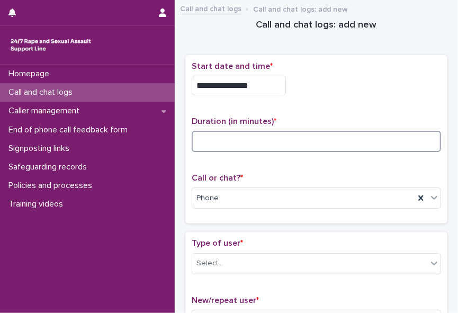
click at [248, 139] on input at bounding box center [316, 141] width 249 height 21
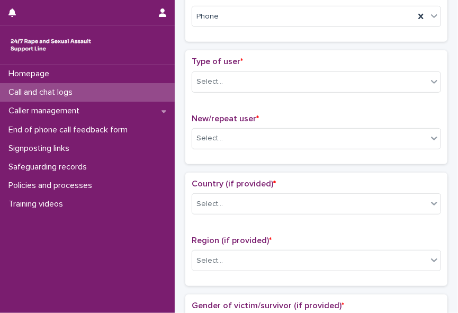
scroll to position [187, 0]
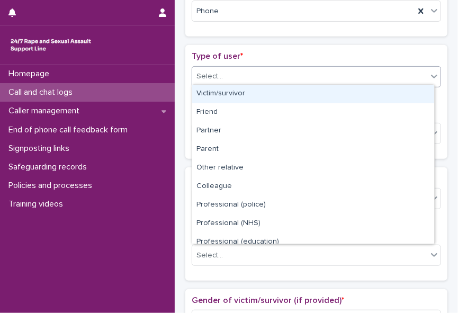
click at [429, 75] on icon at bounding box center [434, 76] width 11 height 11
click at [413, 91] on div "Victim/survivor" at bounding box center [313, 94] width 242 height 19
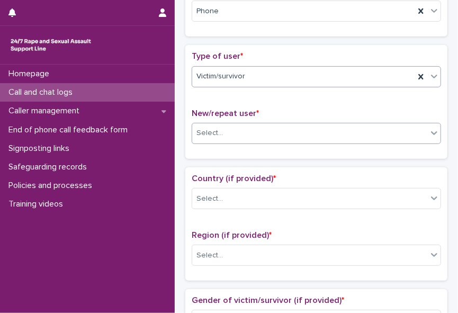
click at [396, 128] on div "Select..." at bounding box center [309, 132] width 235 height 17
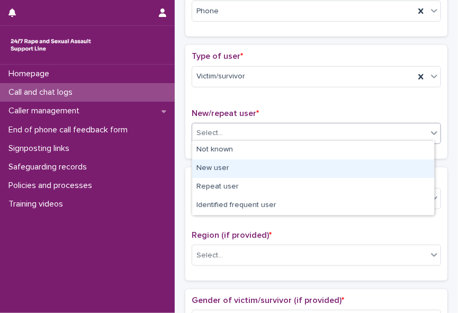
click at [377, 161] on div "New user" at bounding box center [313, 168] width 242 height 19
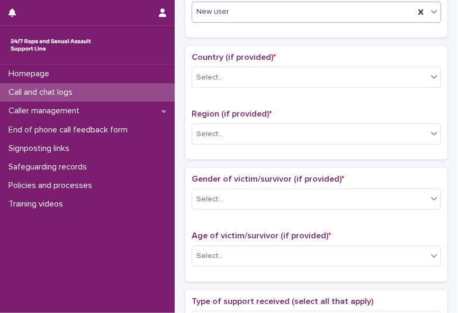
scroll to position [288, 0]
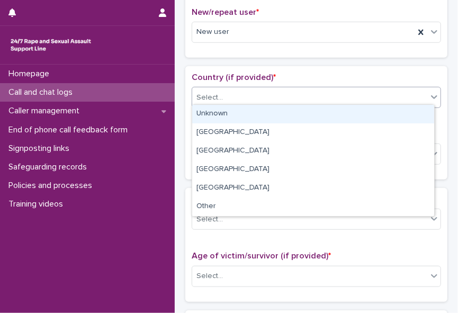
click at [429, 92] on icon at bounding box center [434, 97] width 11 height 11
click at [405, 115] on div "Unknown" at bounding box center [313, 114] width 242 height 19
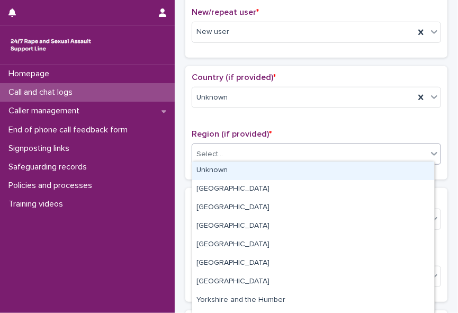
click at [399, 151] on div "Select..." at bounding box center [309, 154] width 235 height 17
click at [386, 168] on div "Unknown" at bounding box center [313, 170] width 242 height 19
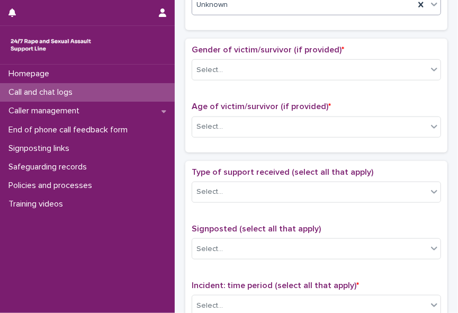
scroll to position [440, 0]
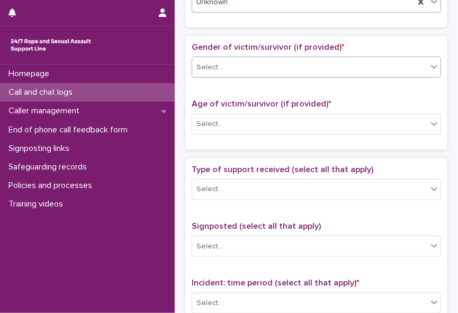
click at [429, 65] on icon at bounding box center [434, 66] width 11 height 11
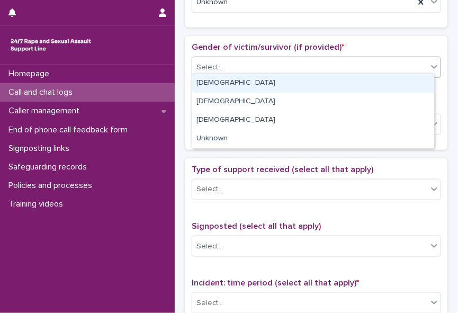
click at [413, 82] on div "Female" at bounding box center [313, 83] width 242 height 19
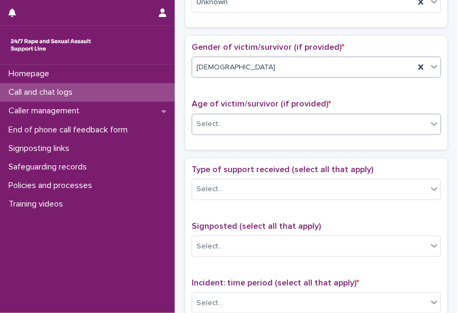
click at [392, 122] on div "Select..." at bounding box center [309, 123] width 235 height 17
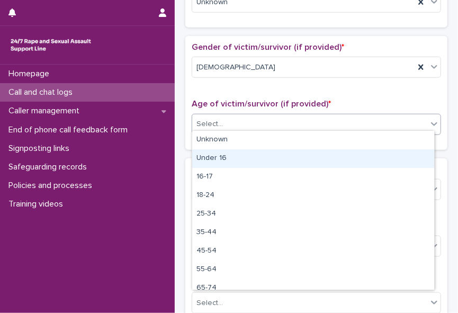
click at [373, 149] on div "Under 16" at bounding box center [313, 158] width 242 height 19
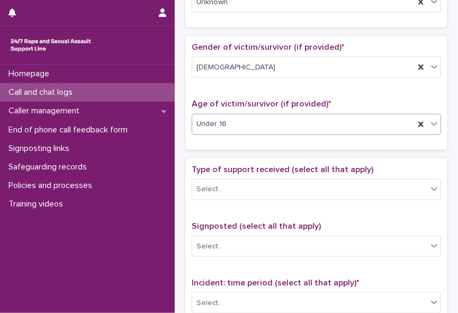
click at [357, 121] on div "Under 16" at bounding box center [303, 123] width 222 height 17
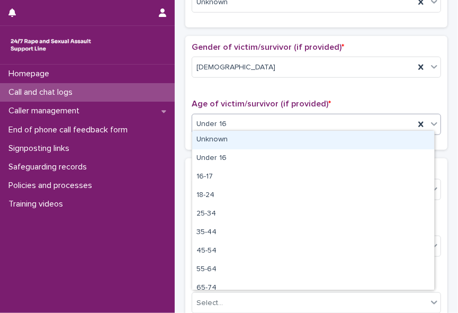
click at [342, 137] on div "Unknown" at bounding box center [313, 140] width 242 height 19
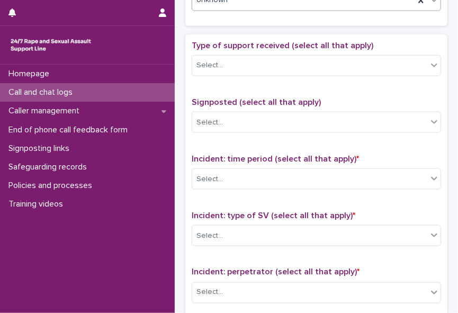
scroll to position [565, 0]
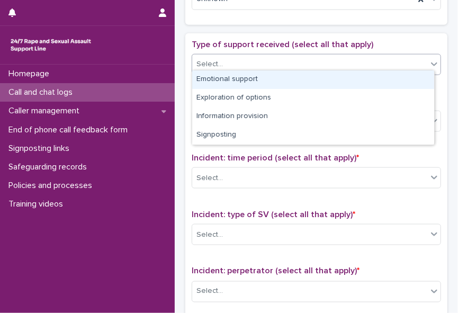
click at [429, 60] on icon at bounding box center [434, 64] width 11 height 11
click at [415, 76] on div "Emotional support" at bounding box center [313, 79] width 242 height 19
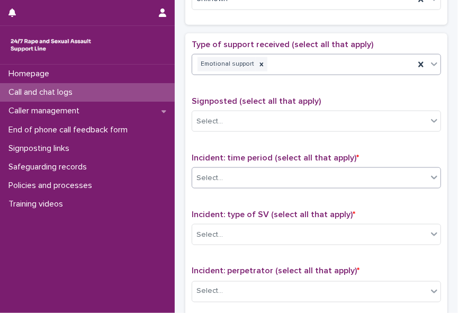
click at [333, 170] on div "Select..." at bounding box center [309, 177] width 235 height 17
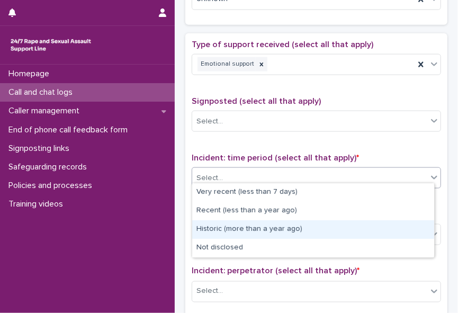
click at [323, 228] on div "Historic (more than a year ago)" at bounding box center [313, 229] width 242 height 19
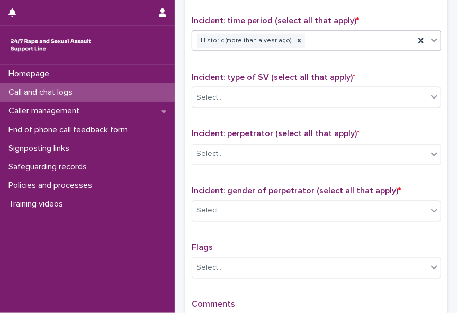
scroll to position [706, 0]
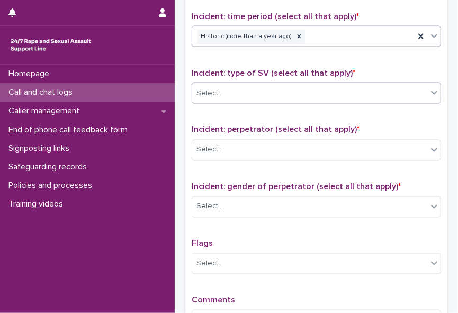
click at [429, 91] on icon at bounding box center [434, 92] width 11 height 11
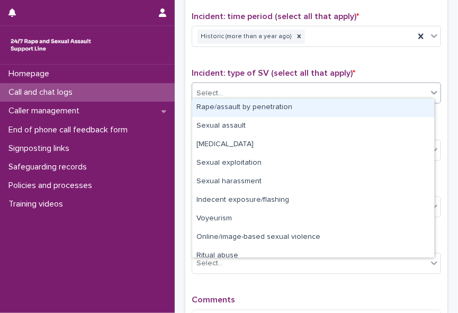
click at [405, 105] on div "Rape/assault by penetration" at bounding box center [313, 107] width 242 height 19
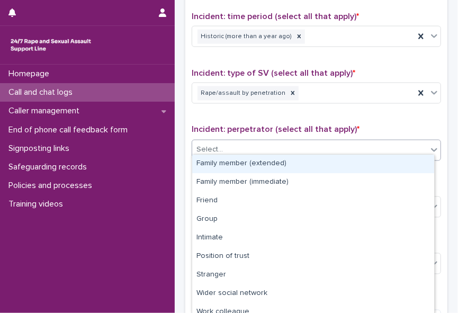
click at [429, 146] on icon at bounding box center [434, 149] width 11 height 11
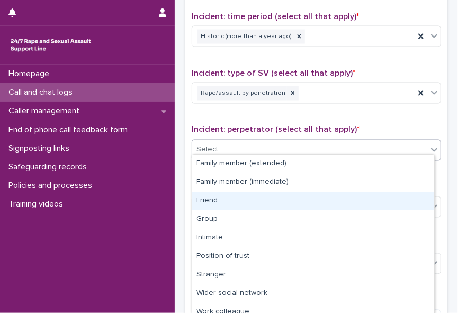
click at [402, 194] on div "Friend" at bounding box center [313, 201] width 242 height 19
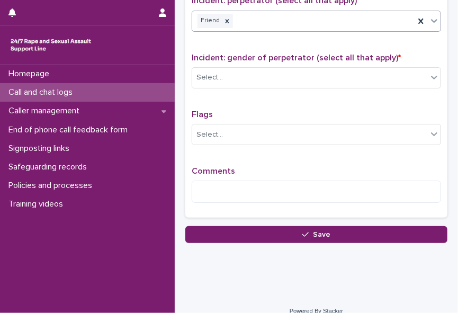
scroll to position [836, 0]
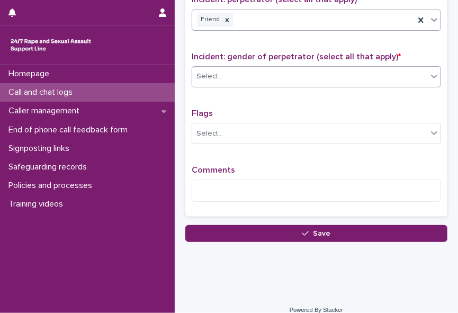
click at [429, 71] on icon at bounding box center [434, 76] width 11 height 11
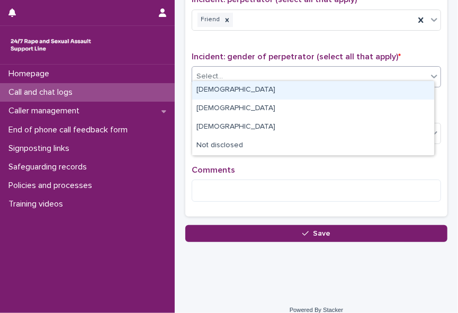
click at [414, 86] on div "Male" at bounding box center [313, 90] width 242 height 19
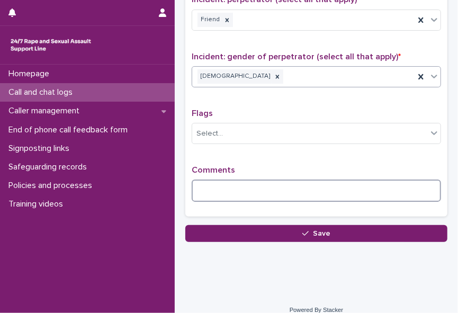
click at [315, 179] on textarea at bounding box center [316, 190] width 249 height 22
click at [331, 180] on textarea "**********" at bounding box center [313, 190] width 243 height 22
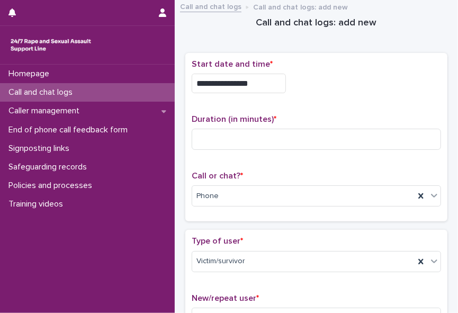
scroll to position [0, 0]
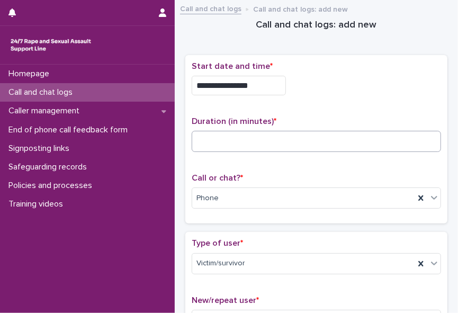
type textarea "**********"
click at [233, 143] on input at bounding box center [316, 141] width 249 height 21
